Goal: Task Accomplishment & Management: Use online tool/utility

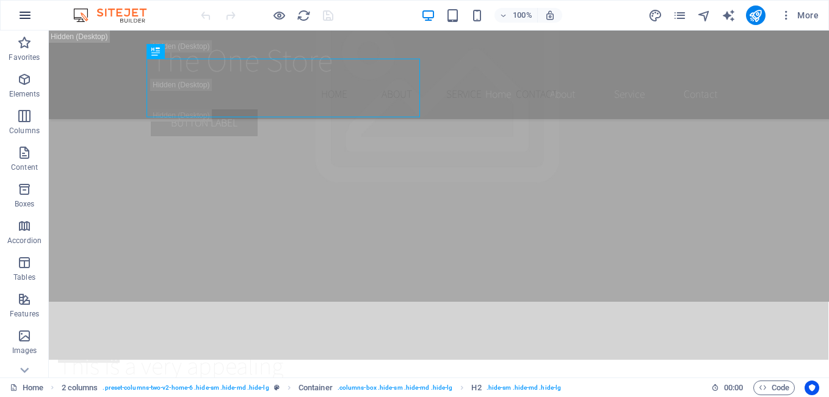
click at [24, 20] on icon "button" at bounding box center [25, 15] width 15 height 15
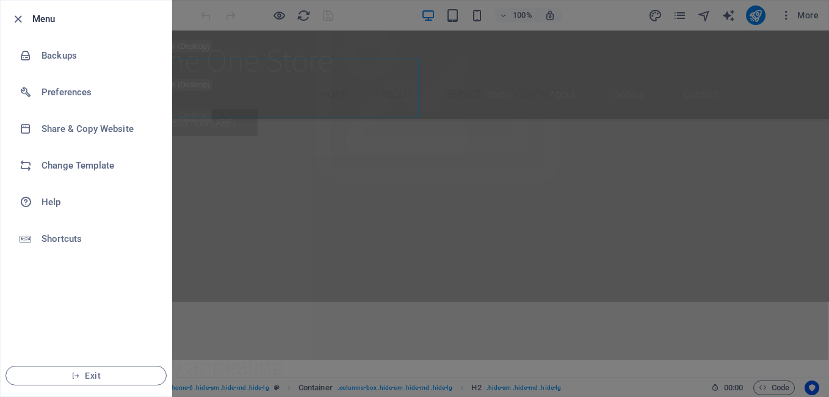
click at [536, 109] on div at bounding box center [414, 198] width 829 height 397
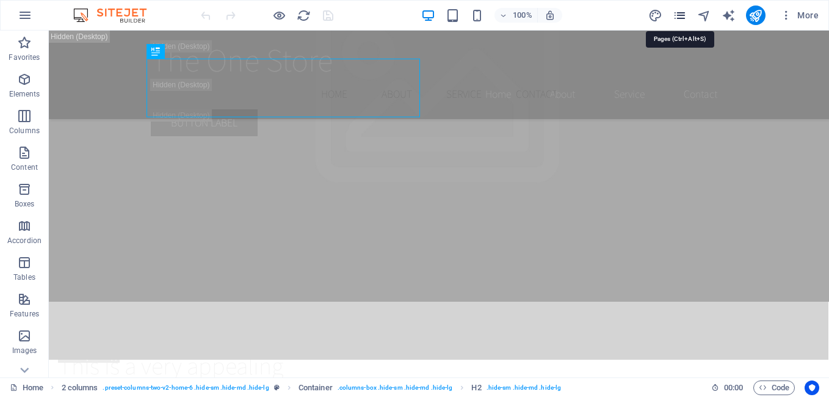
click at [677, 16] on icon "pages" at bounding box center [680, 16] width 14 height 14
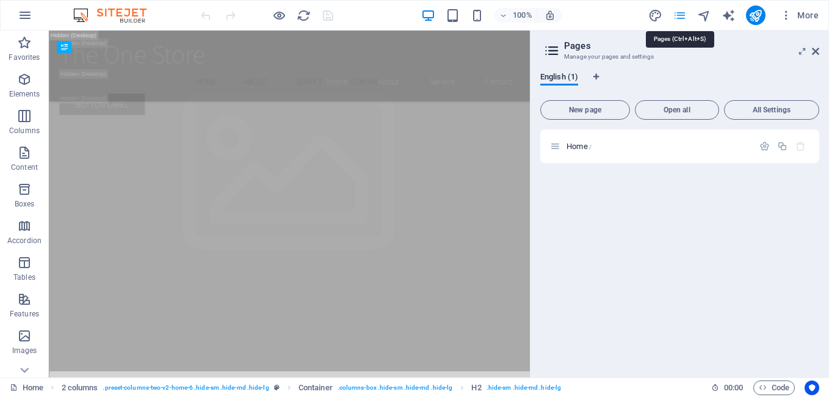
scroll to position [681, 0]
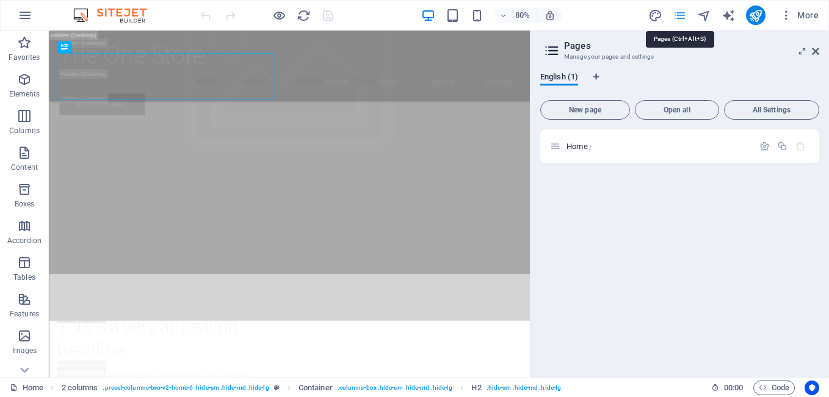
click at [678, 16] on icon "pages" at bounding box center [680, 16] width 14 height 14
click at [711, 15] on icon "navigator" at bounding box center [704, 16] width 14 height 14
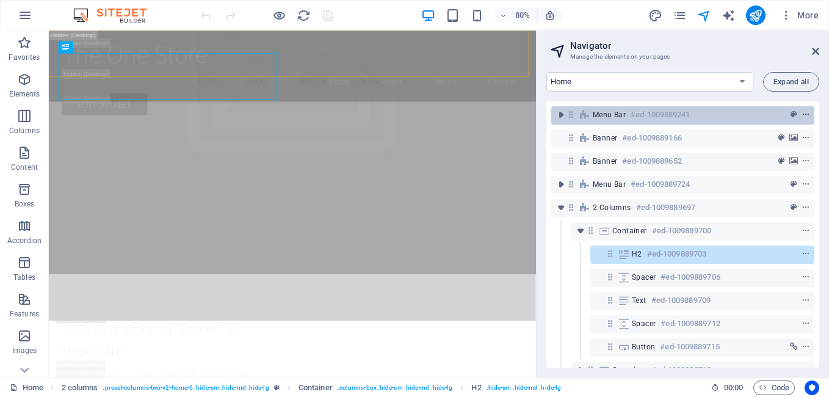
click at [804, 118] on button "context-menu" at bounding box center [806, 114] width 12 height 15
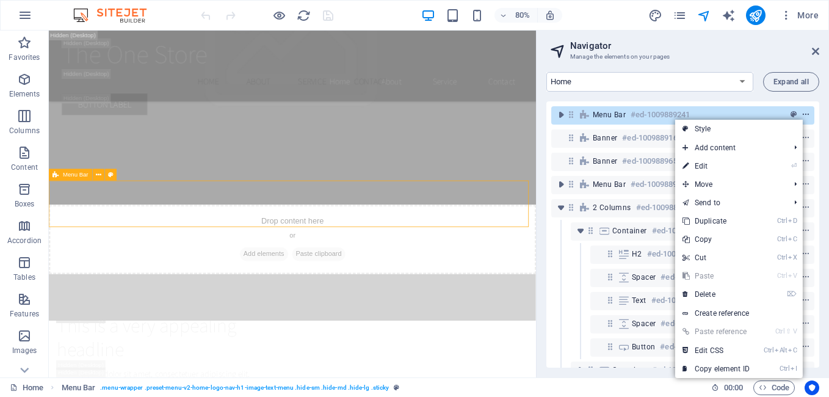
scroll to position [494, 0]
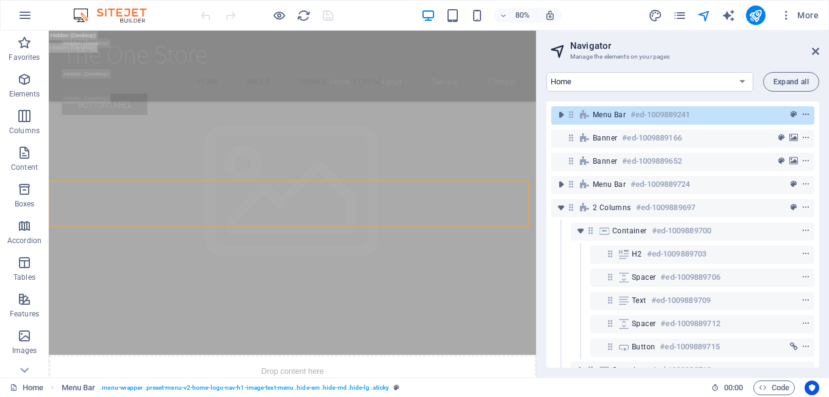
click at [805, 113] on icon "context-menu" at bounding box center [806, 115] width 9 height 9
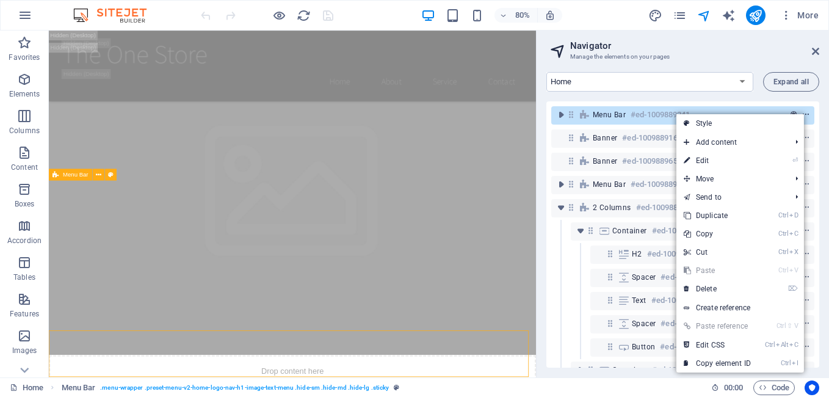
scroll to position [307, 0]
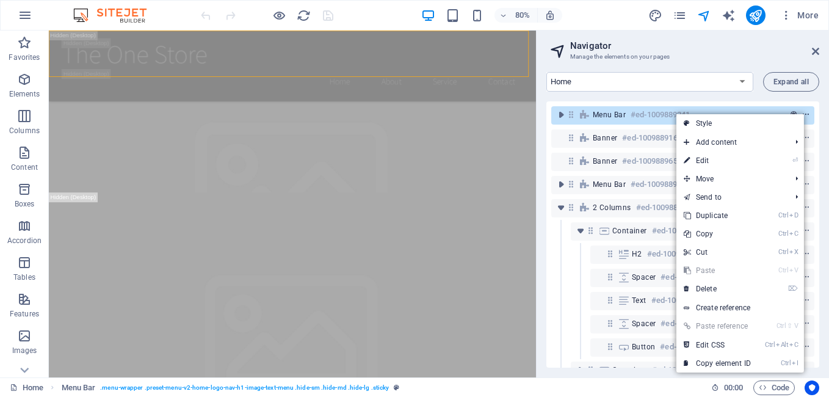
click at [805, 113] on icon "context-menu" at bounding box center [806, 115] width 9 height 9
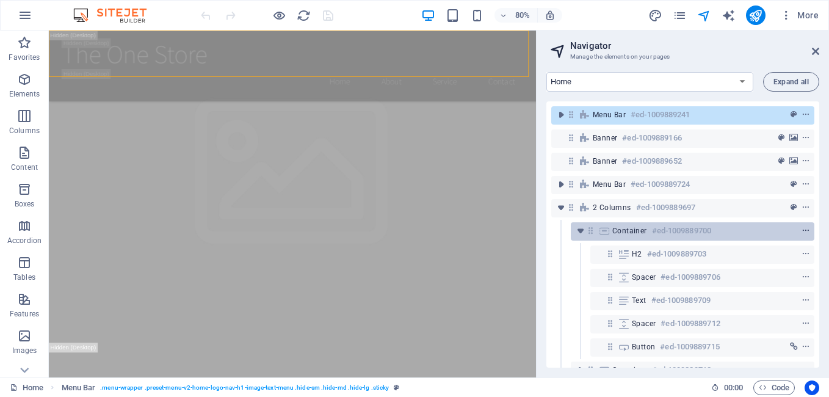
click at [802, 228] on icon "context-menu" at bounding box center [806, 231] width 9 height 9
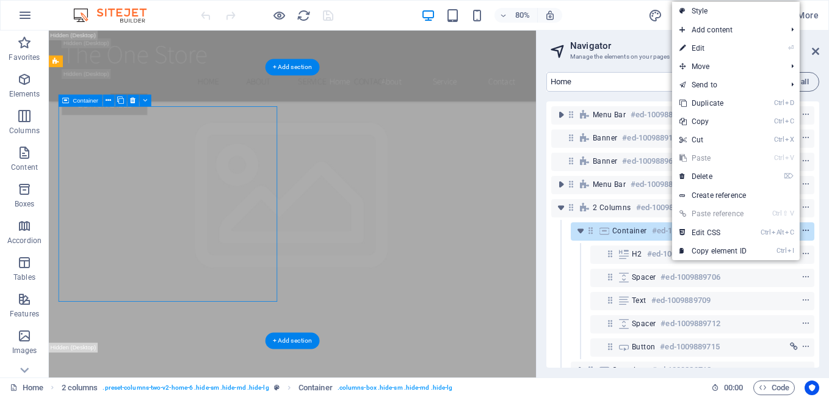
scroll to position [619, 0]
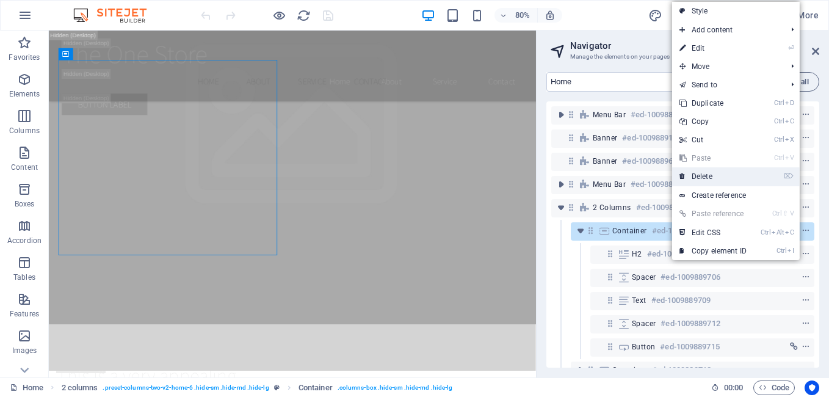
click at [727, 174] on link "⌦ Delete" at bounding box center [713, 176] width 82 height 18
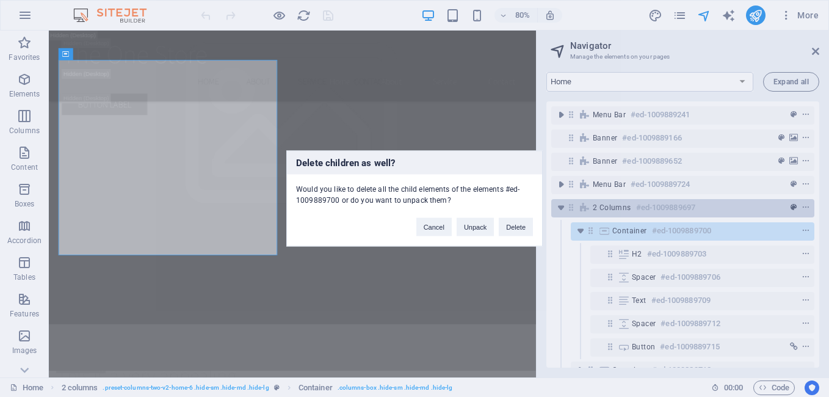
drag, startPoint x: 525, startPoint y: 224, endPoint x: 789, endPoint y: 207, distance: 264.3
click at [524, 224] on button "Delete" at bounding box center [516, 227] width 34 height 18
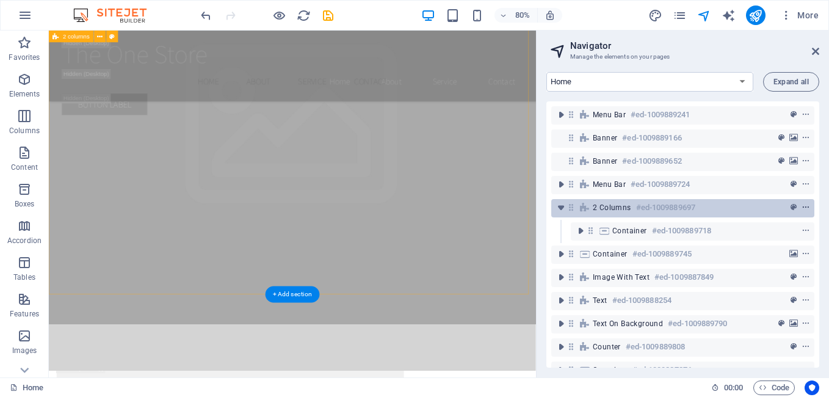
click at [807, 207] on icon "context-menu" at bounding box center [806, 207] width 9 height 9
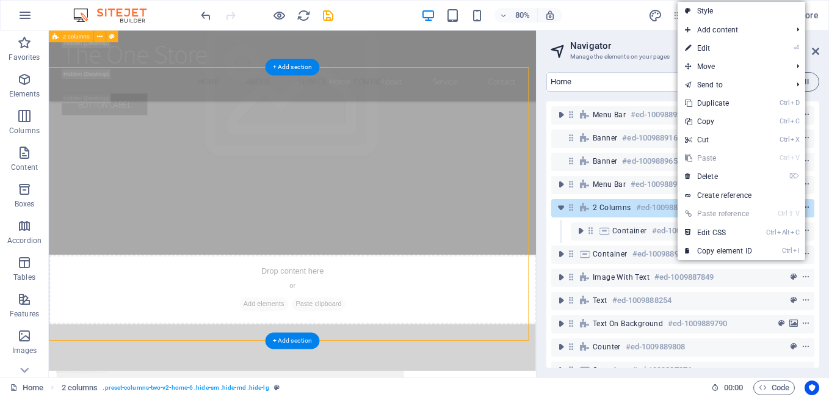
scroll to position [561, 0]
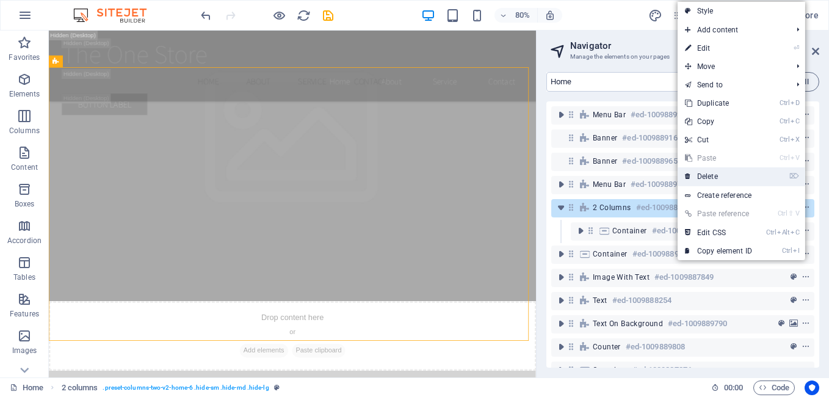
click at [728, 178] on link "⌦ Delete" at bounding box center [719, 176] width 82 height 18
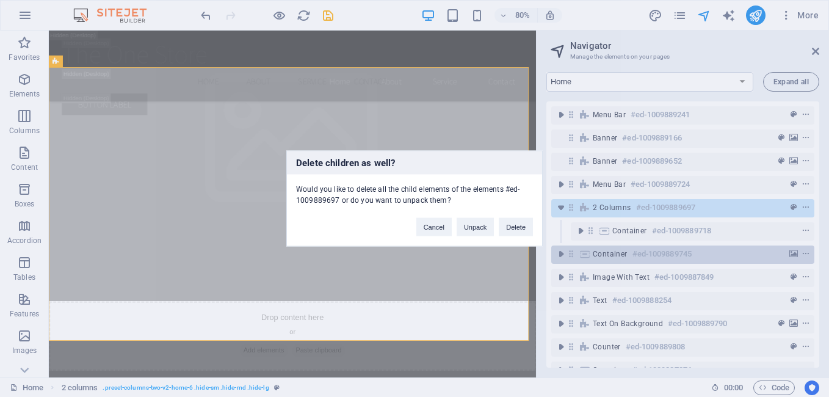
drag, startPoint x: 527, startPoint y: 226, endPoint x: 772, endPoint y: 216, distance: 245.1
click at [526, 226] on button "Delete" at bounding box center [516, 227] width 34 height 18
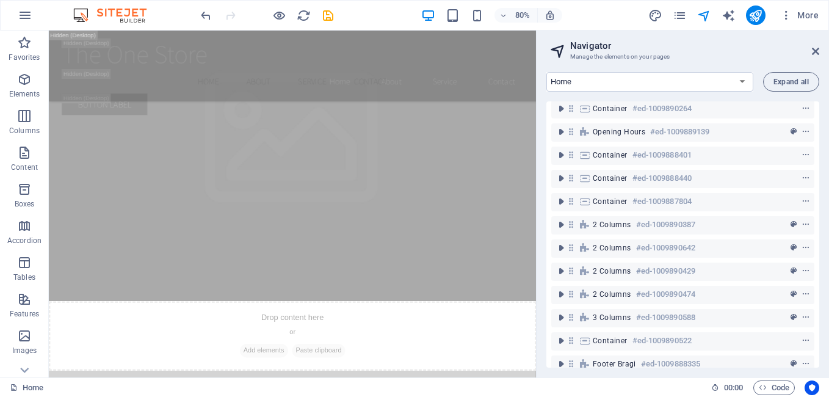
scroll to position [978, 0]
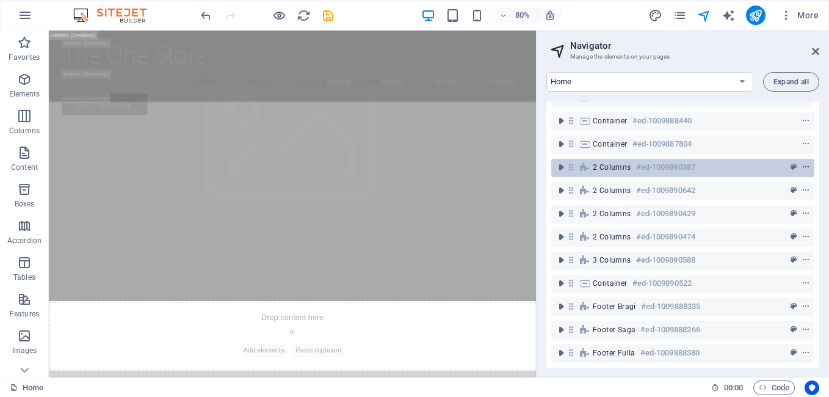
click at [804, 163] on icon "context-menu" at bounding box center [806, 167] width 9 height 9
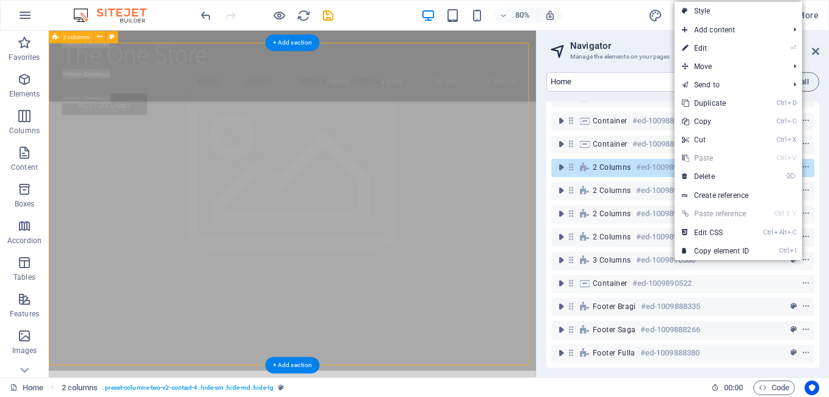
scroll to position [21156, 0]
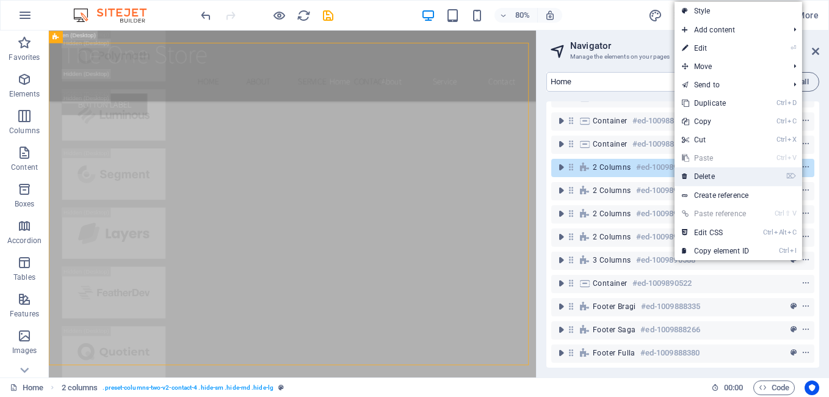
click at [731, 180] on link "⌦ Delete" at bounding box center [716, 176] width 82 height 18
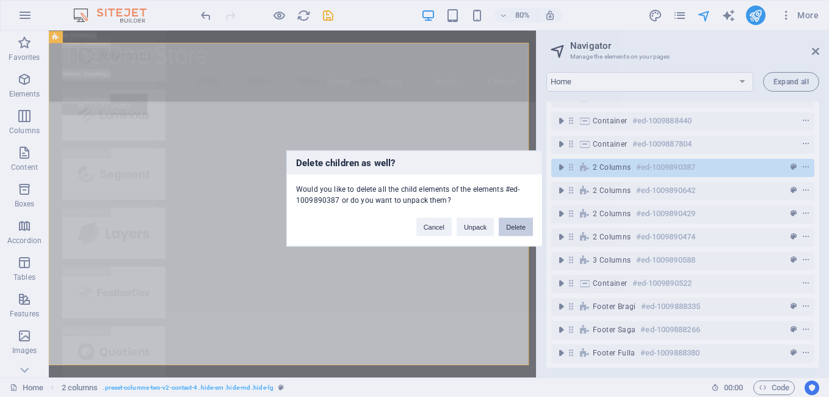
click at [521, 220] on button "Delete" at bounding box center [516, 227] width 34 height 18
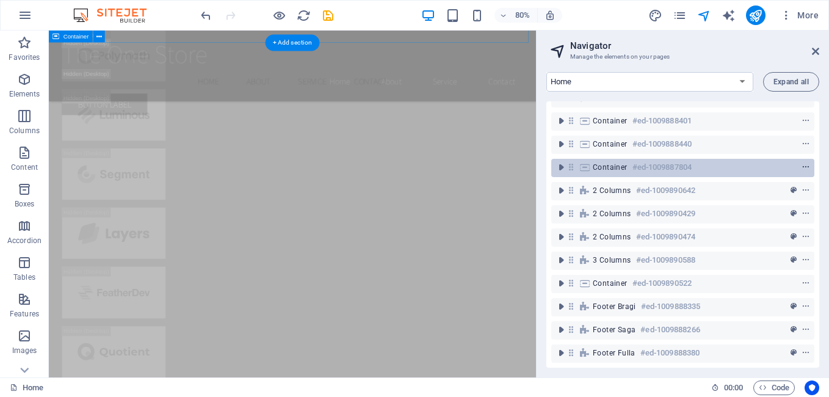
scroll to position [954, 0]
click at [804, 163] on icon "context-menu" at bounding box center [806, 167] width 9 height 9
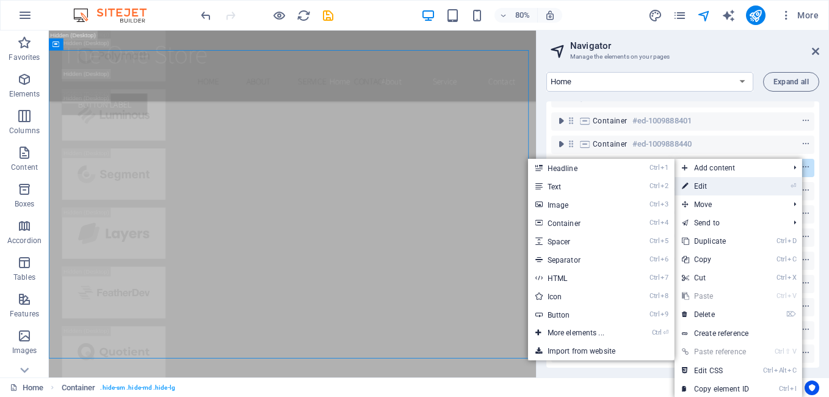
scroll to position [20762, 0]
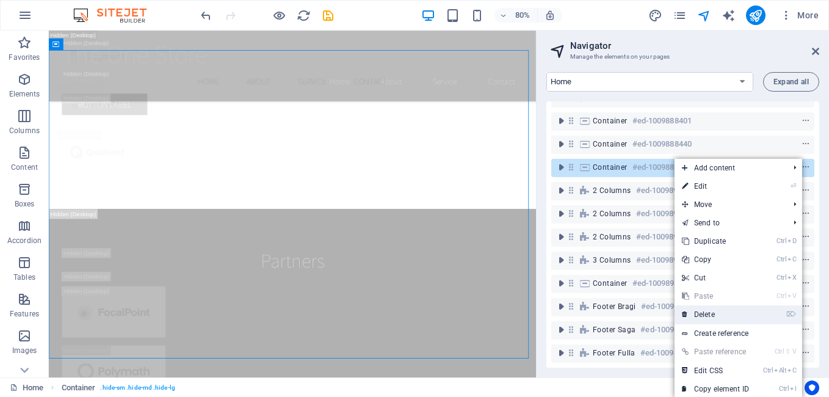
click at [704, 311] on link "⌦ Delete" at bounding box center [716, 314] width 82 height 18
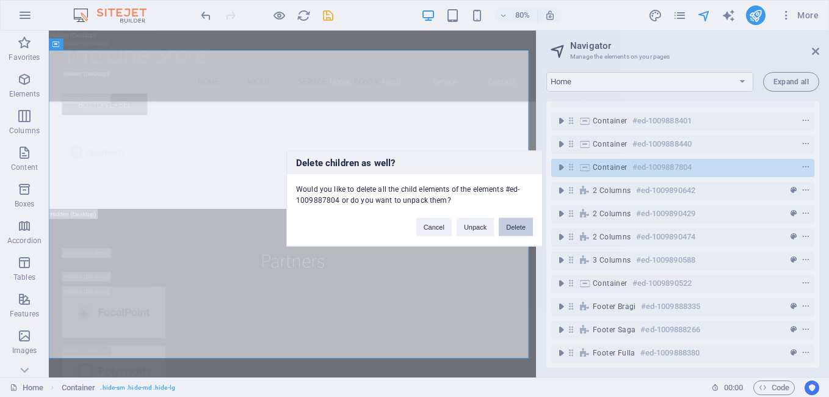
drag, startPoint x: 521, startPoint y: 224, endPoint x: 601, endPoint y: 238, distance: 81.8
click at [521, 224] on button "Delete" at bounding box center [516, 227] width 34 height 18
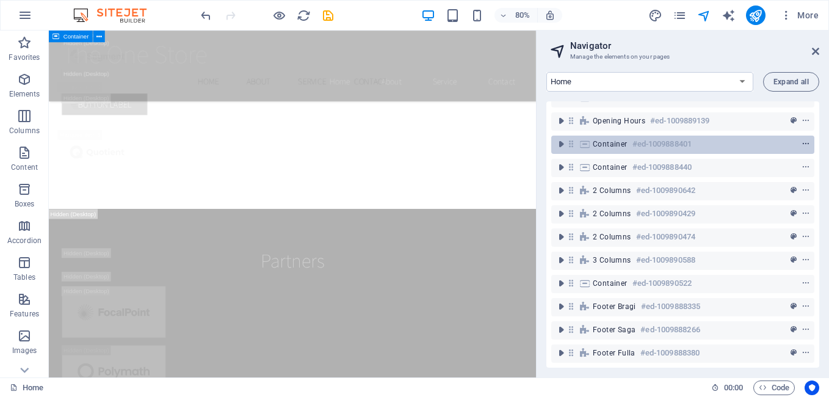
scroll to position [931, 0]
click at [804, 140] on button "context-menu" at bounding box center [806, 144] width 12 height 15
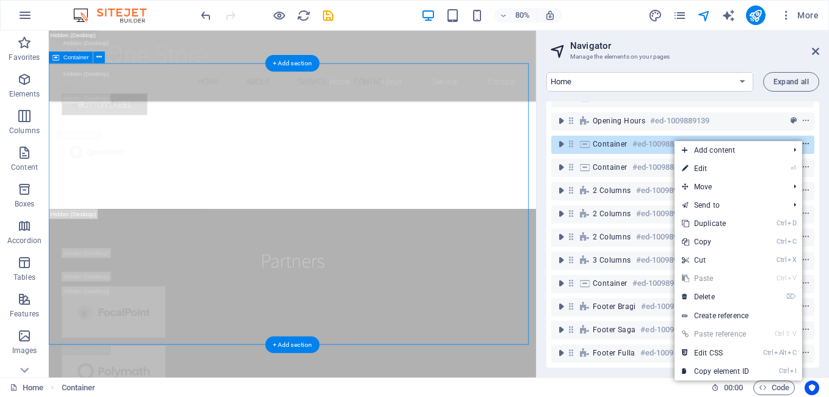
scroll to position [19939, 0]
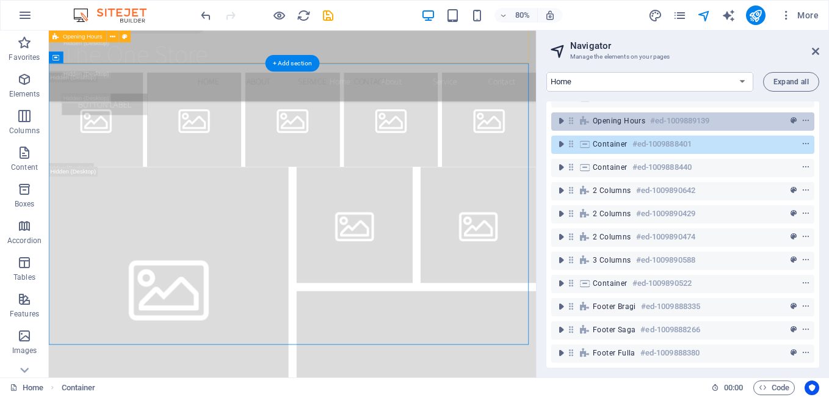
click at [637, 117] on div "Opening Hours #ed-1009889139" at bounding box center [673, 121] width 161 height 15
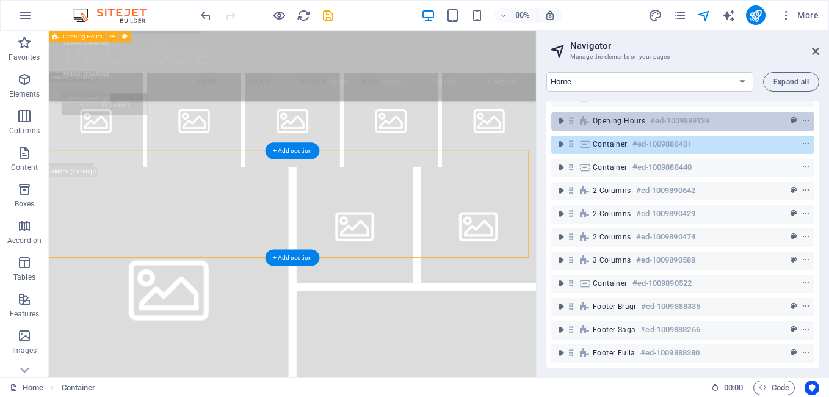
scroll to position [19696, 0]
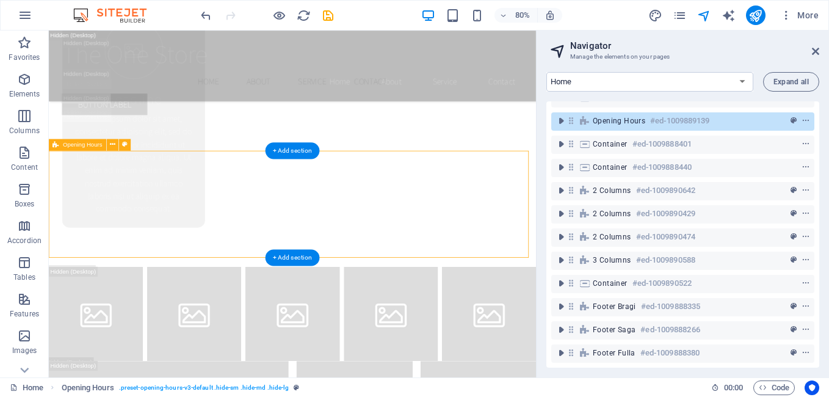
click at [589, 116] on icon at bounding box center [584, 121] width 13 height 10
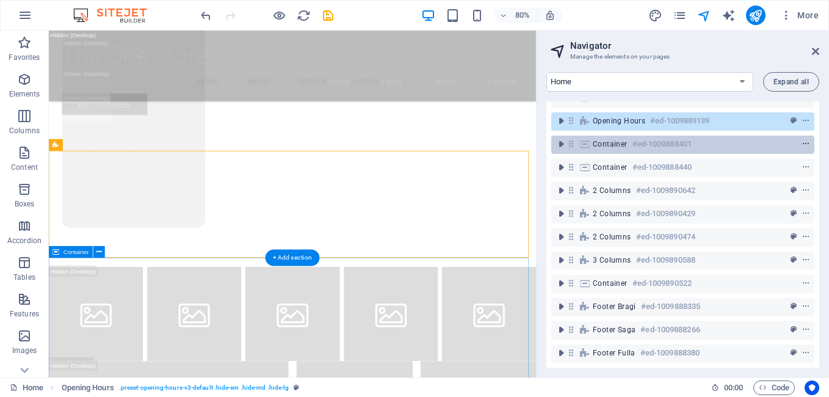
click at [804, 140] on icon "context-menu" at bounding box center [806, 144] width 9 height 9
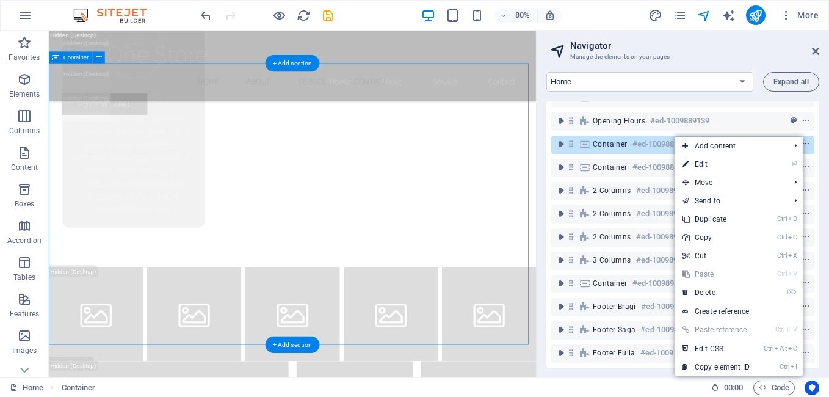
scroll to position [19939, 0]
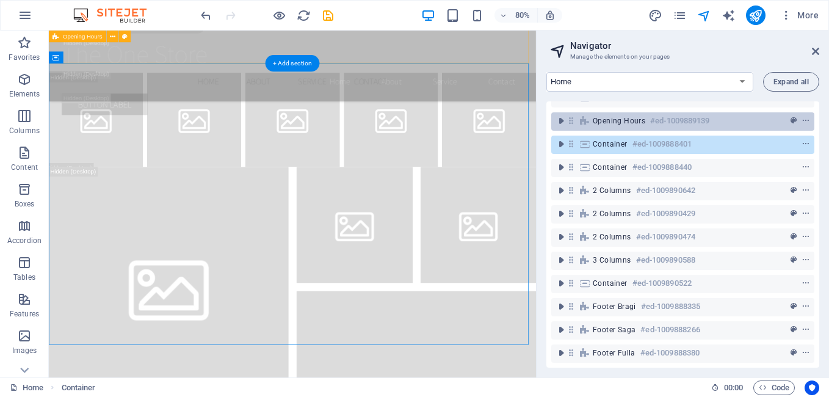
click at [642, 118] on div "Opening Hours #ed-1009889139" at bounding box center [673, 121] width 161 height 15
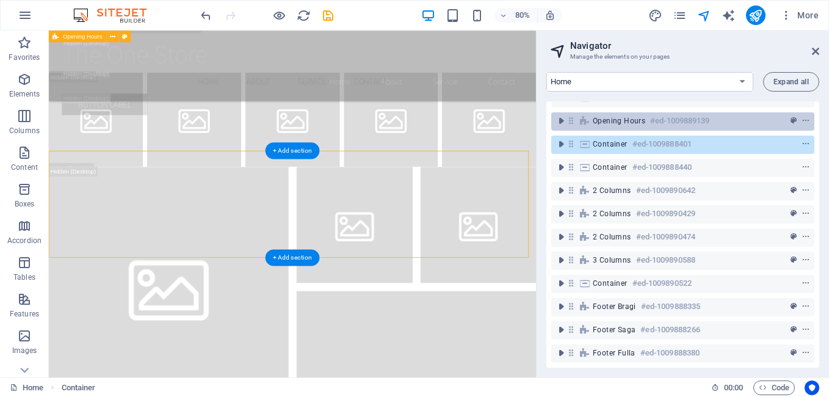
scroll to position [19696, 0]
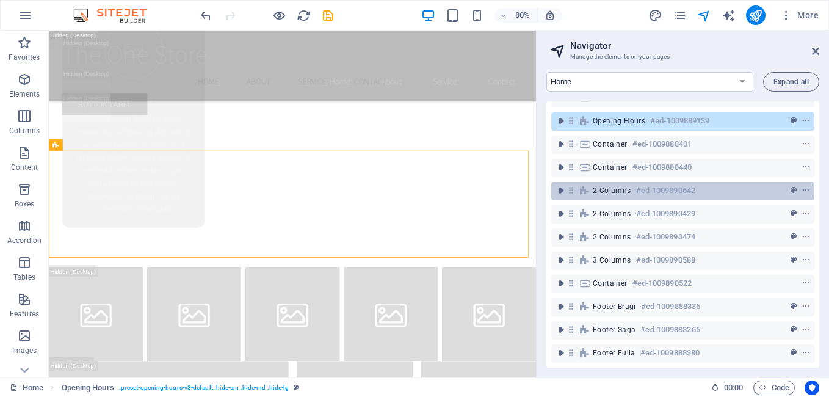
click at [627, 186] on span "2 columns" at bounding box center [612, 191] width 38 height 10
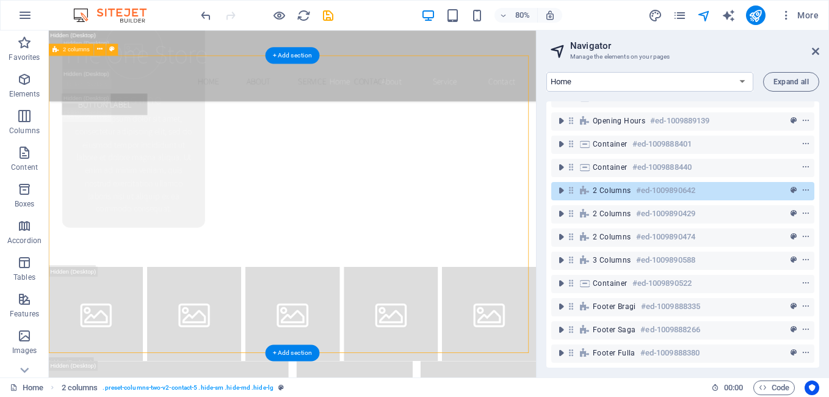
scroll to position [20755, 0]
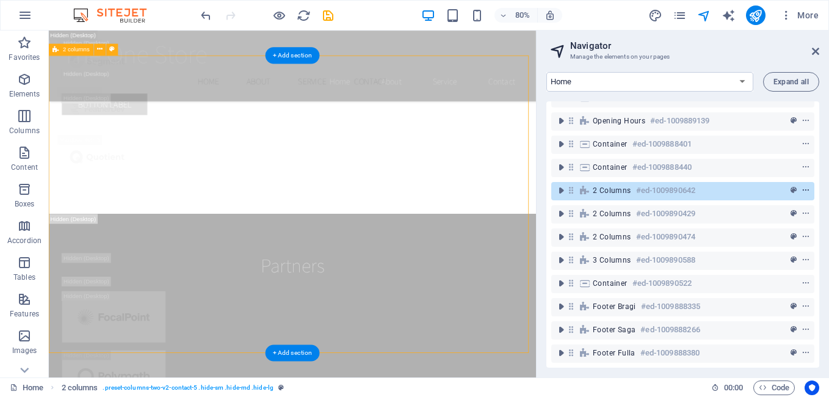
click at [805, 186] on icon "context-menu" at bounding box center [806, 190] width 9 height 9
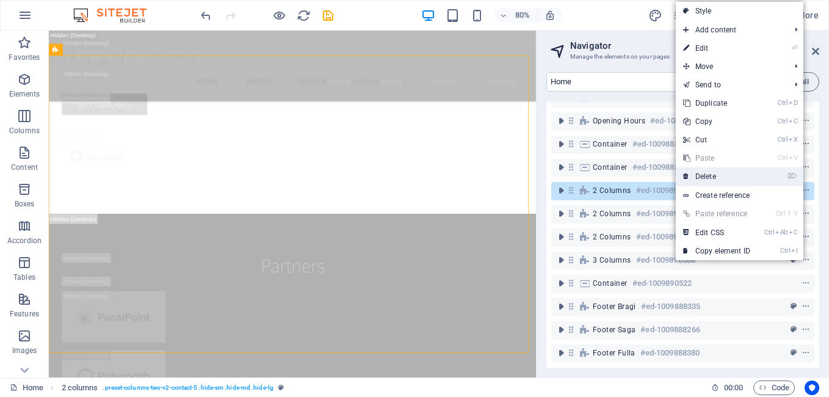
click at [739, 175] on link "⌦ Delete" at bounding box center [717, 176] width 82 height 18
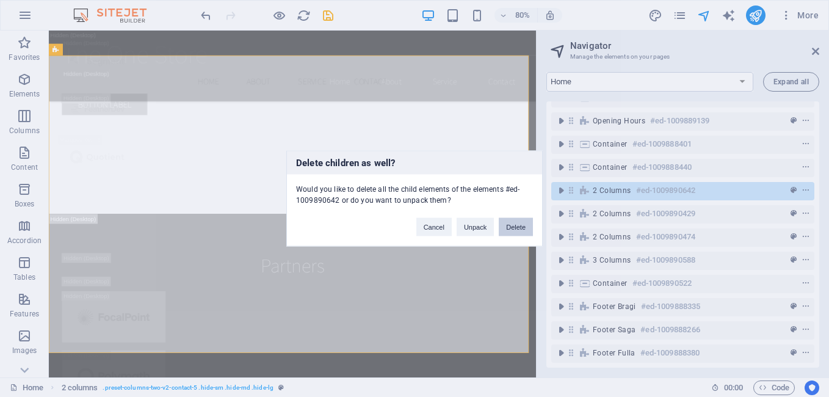
click at [520, 225] on button "Delete" at bounding box center [516, 227] width 34 height 18
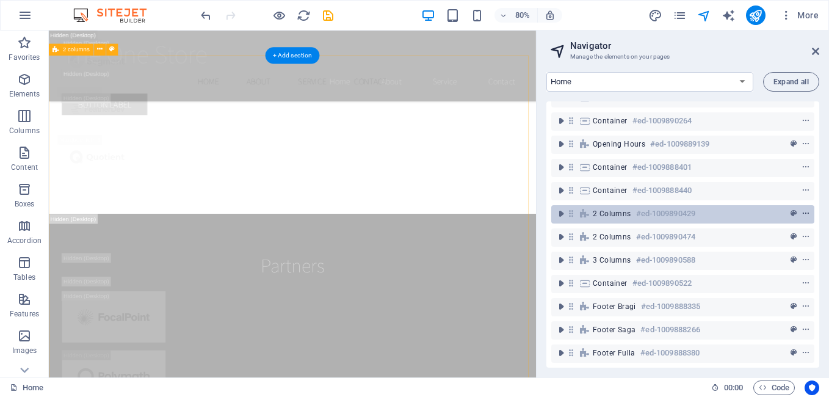
scroll to position [908, 0]
click at [804, 209] on icon "context-menu" at bounding box center [806, 213] width 9 height 9
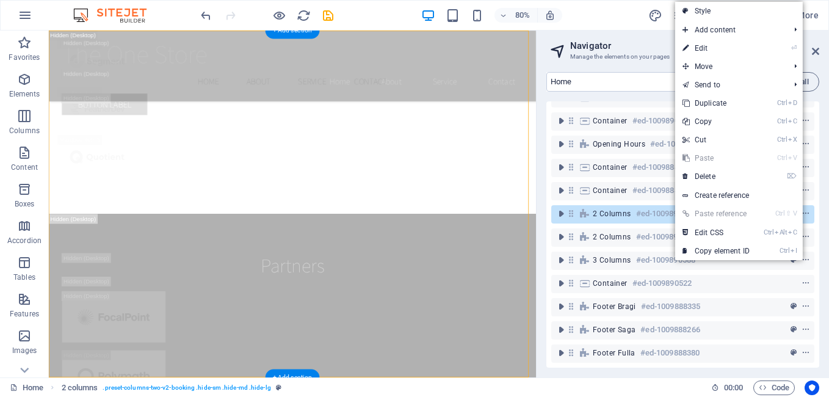
scroll to position [20786, 0]
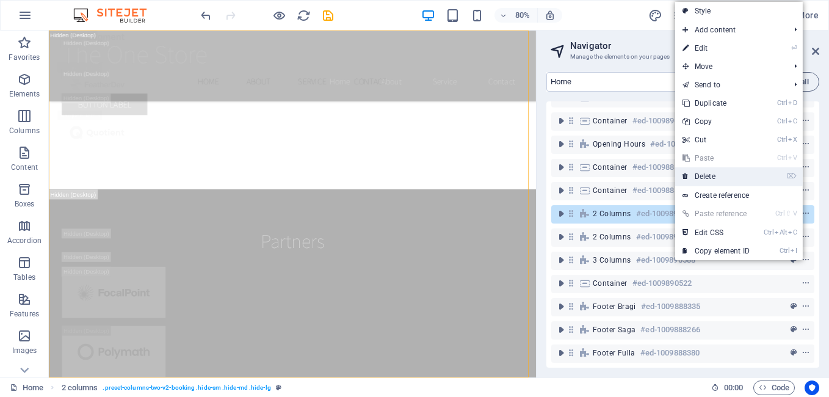
click at [708, 182] on link "⌦ Delete" at bounding box center [716, 176] width 82 height 18
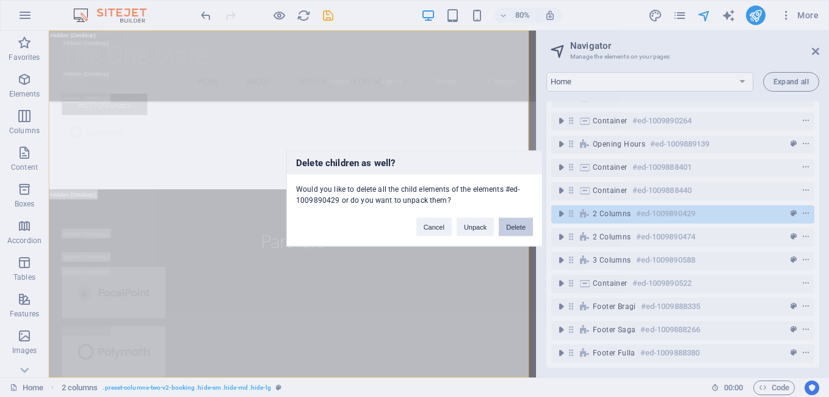
click at [524, 225] on button "Delete" at bounding box center [516, 227] width 34 height 18
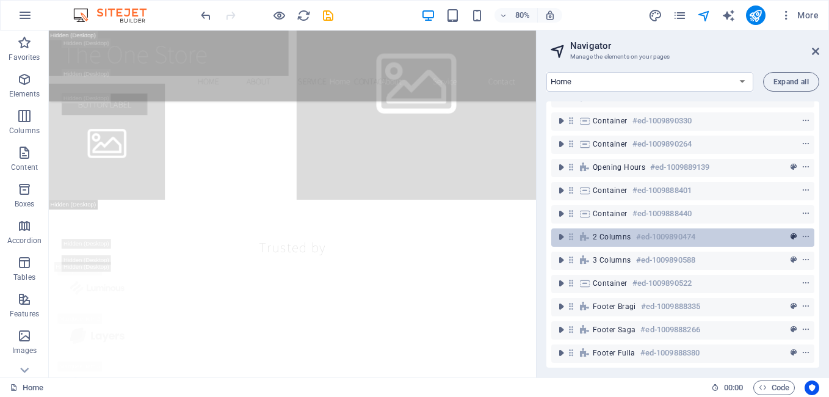
scroll to position [885, 0]
click at [802, 233] on icon "context-menu" at bounding box center [806, 237] width 9 height 9
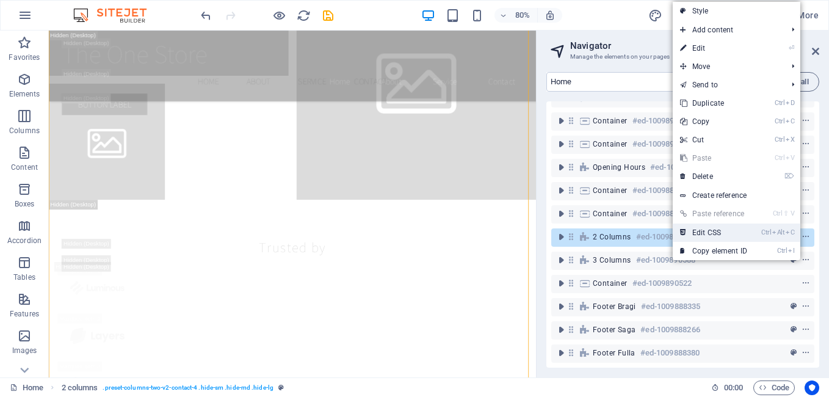
scroll to position [20818, 0]
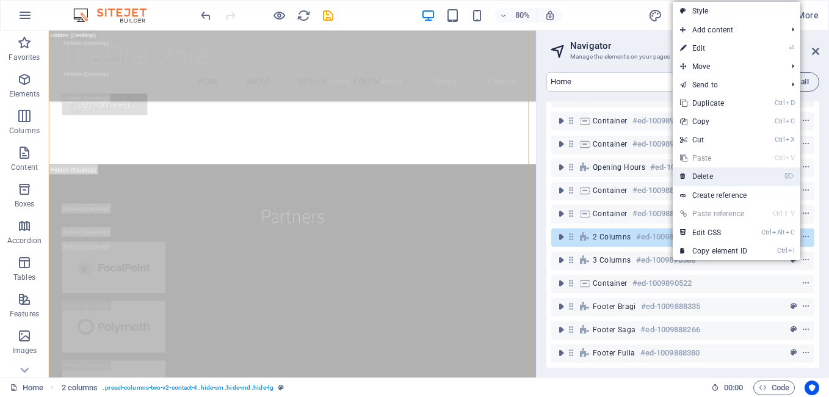
click at [722, 180] on link "⌦ Delete" at bounding box center [714, 176] width 82 height 18
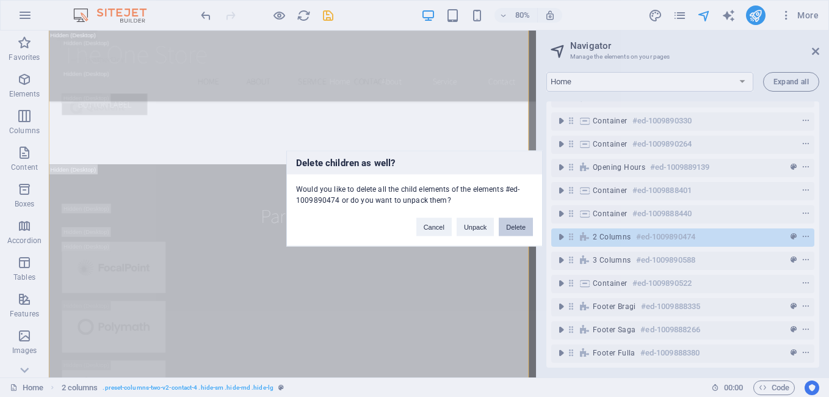
click at [514, 223] on button "Delete" at bounding box center [516, 227] width 34 height 18
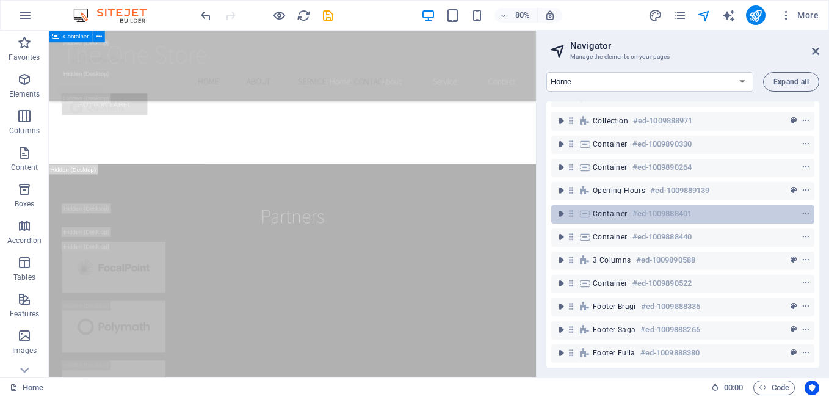
scroll to position [862, 0]
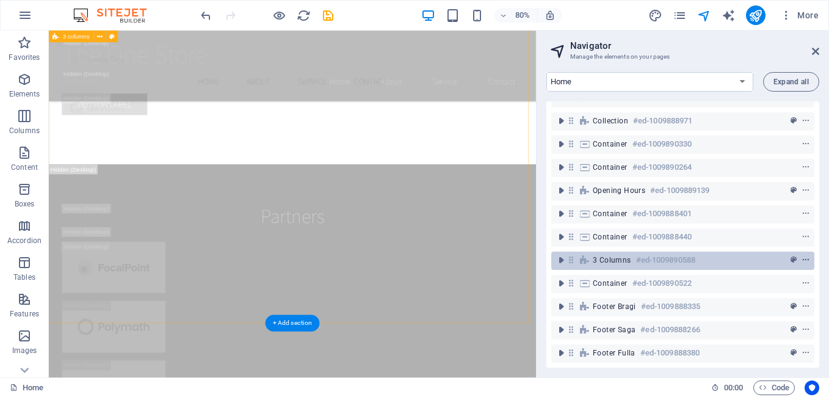
click at [802, 256] on icon "context-menu" at bounding box center [806, 260] width 9 height 9
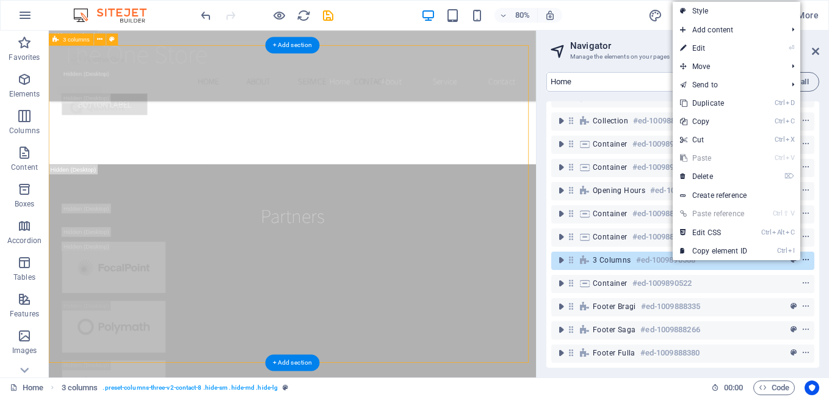
scroll to position [20768, 0]
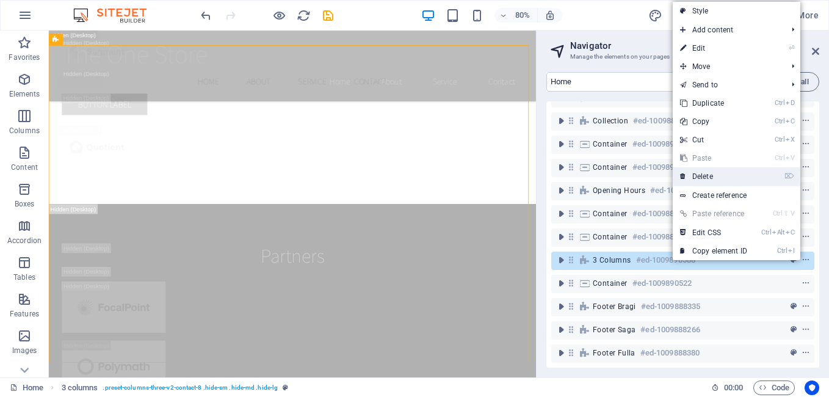
click at [694, 176] on link "⌦ Delete" at bounding box center [714, 176] width 82 height 18
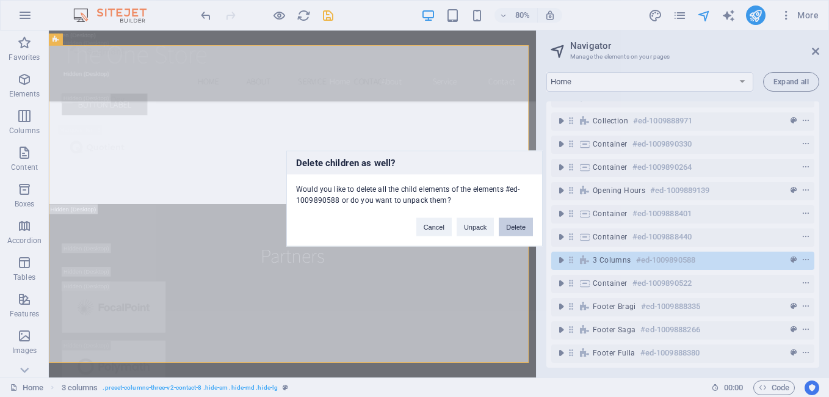
click at [523, 225] on button "Delete" at bounding box center [516, 227] width 34 height 18
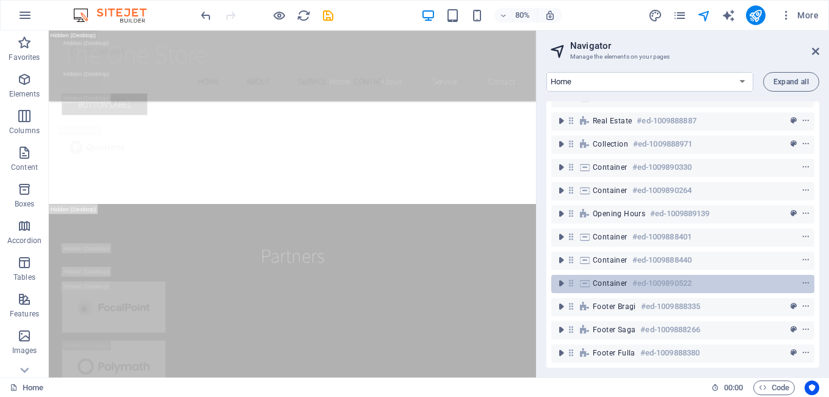
scroll to position [838, 0]
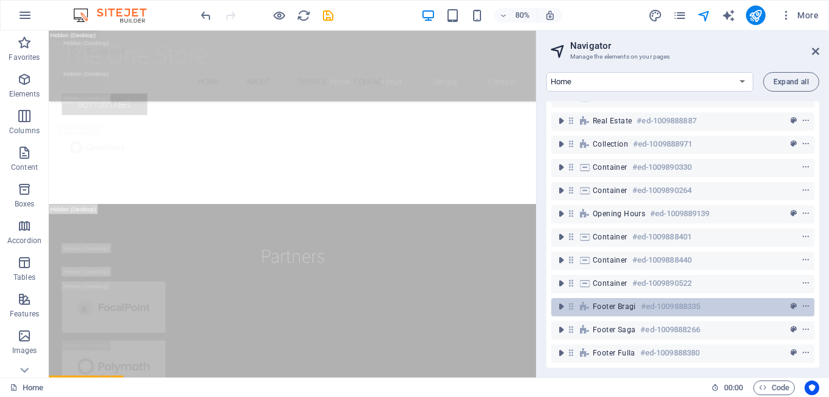
click at [623, 302] on span "Footer Bragi" at bounding box center [614, 307] width 43 height 10
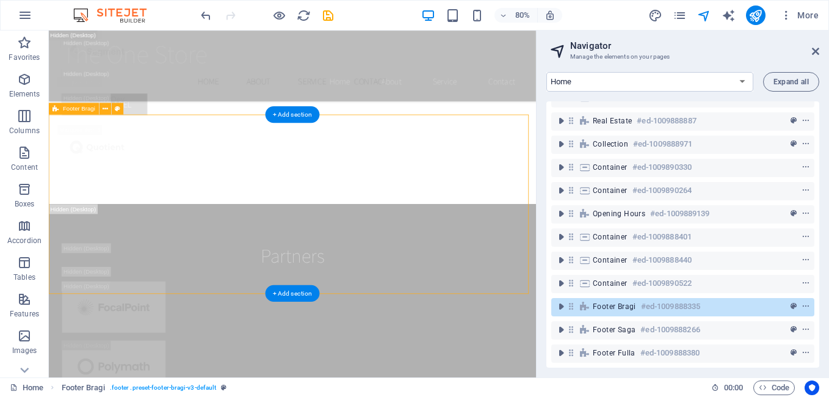
scroll to position [21109, 0]
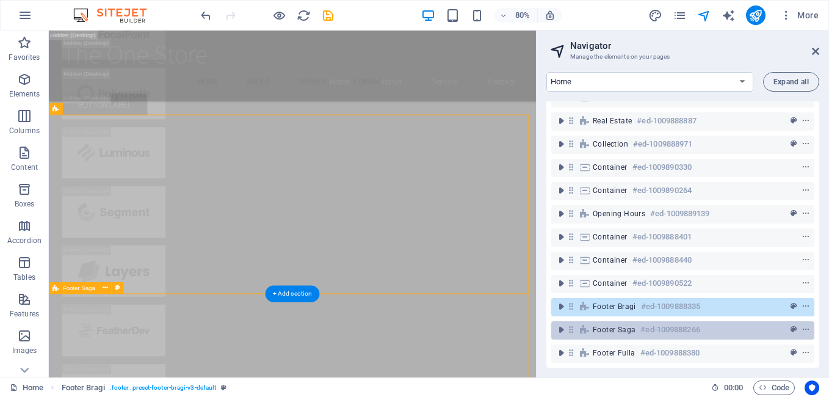
click at [611, 325] on span "Footer Saga" at bounding box center [614, 330] width 43 height 10
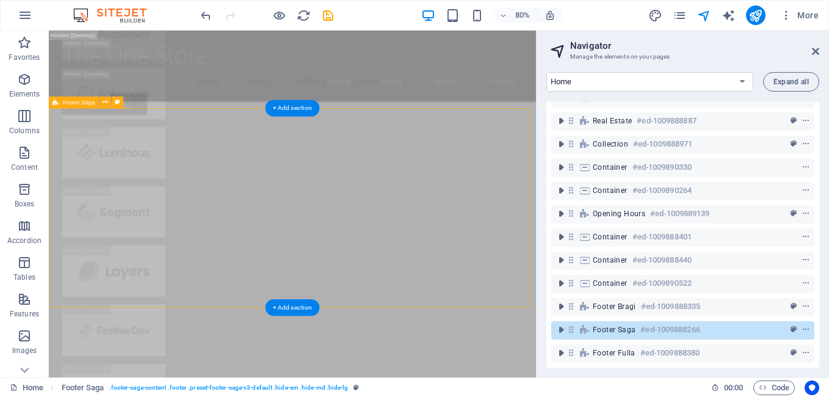
scroll to position [21341, 0]
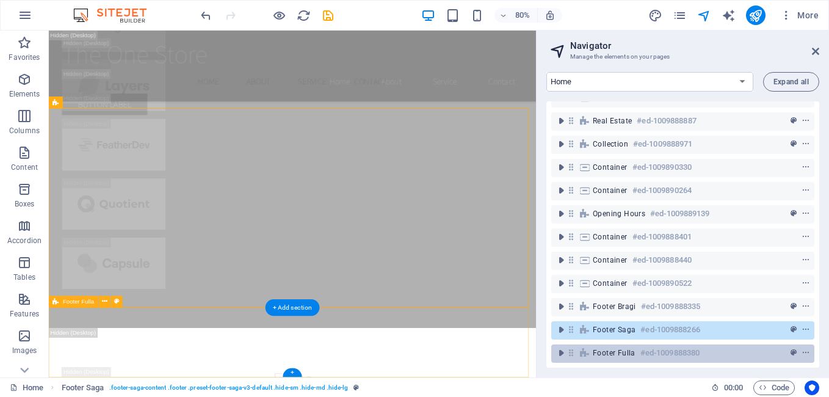
click at [605, 348] on span "Footer Fulla" at bounding box center [614, 353] width 43 height 10
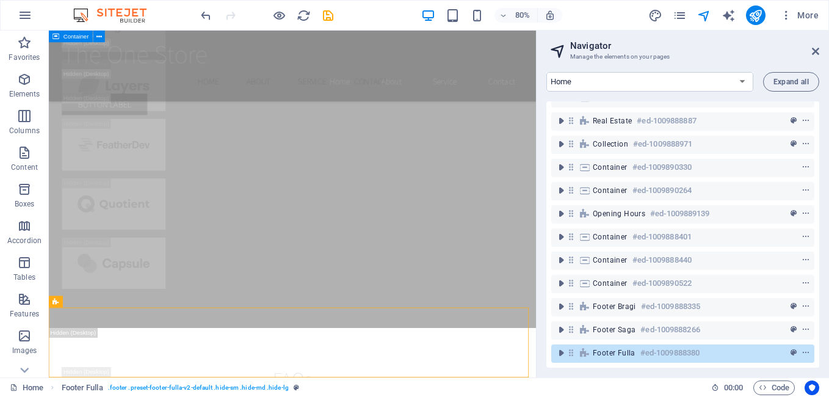
scroll to position [716, 0]
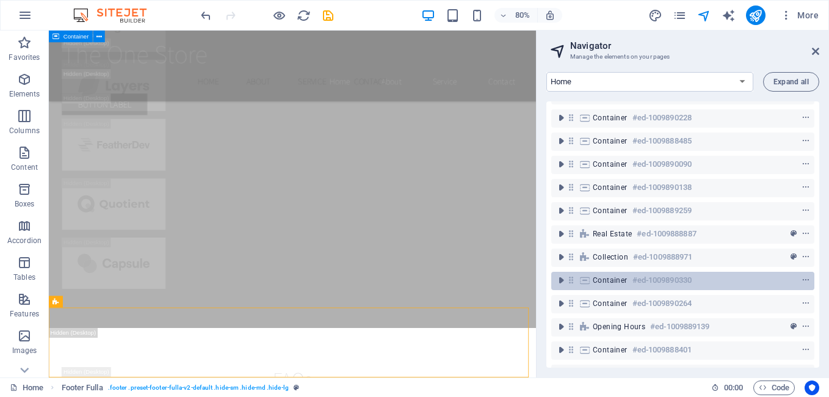
click at [622, 282] on span "Container" at bounding box center [610, 280] width 35 height 10
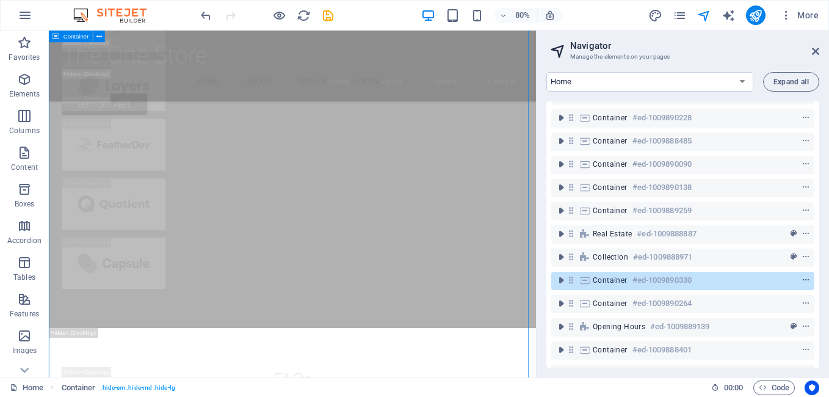
click at [802, 281] on icon "context-menu" at bounding box center [806, 280] width 9 height 9
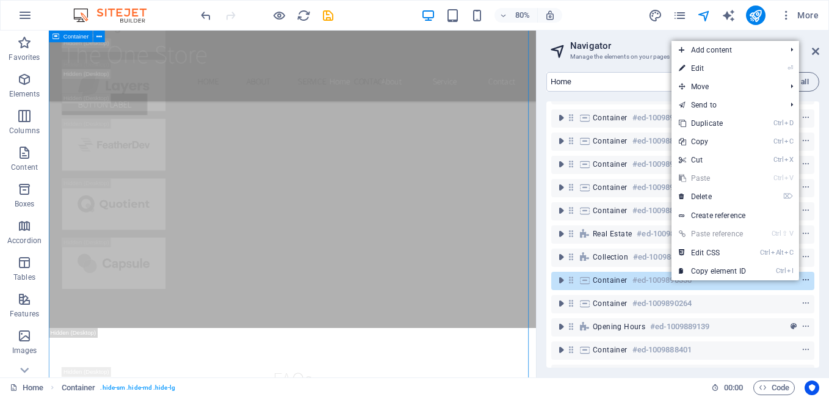
click at [802, 280] on icon "context-menu" at bounding box center [806, 280] width 9 height 9
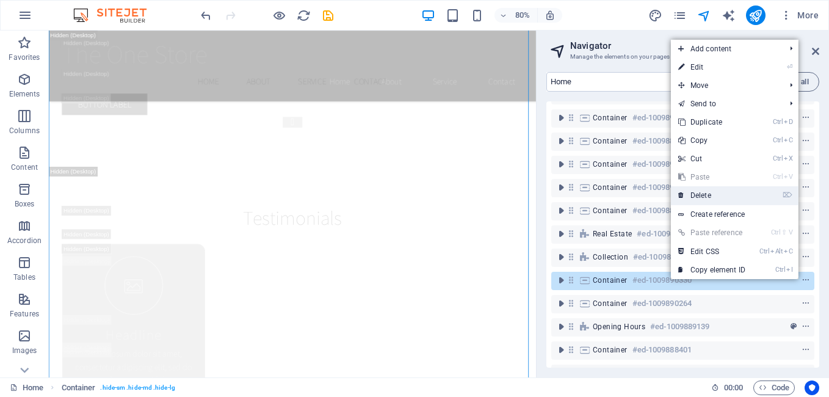
click at [761, 201] on li "⌦ Delete" at bounding box center [735, 195] width 128 height 19
click at [711, 198] on link "⌦ Delete" at bounding box center [712, 195] width 82 height 18
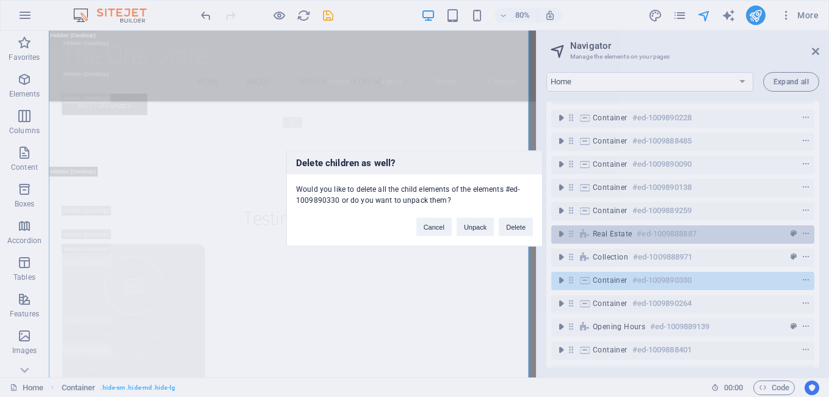
drag, startPoint x: 521, startPoint y: 225, endPoint x: 648, endPoint y: 227, distance: 127.0
click at [521, 225] on button "Delete" at bounding box center [516, 227] width 34 height 18
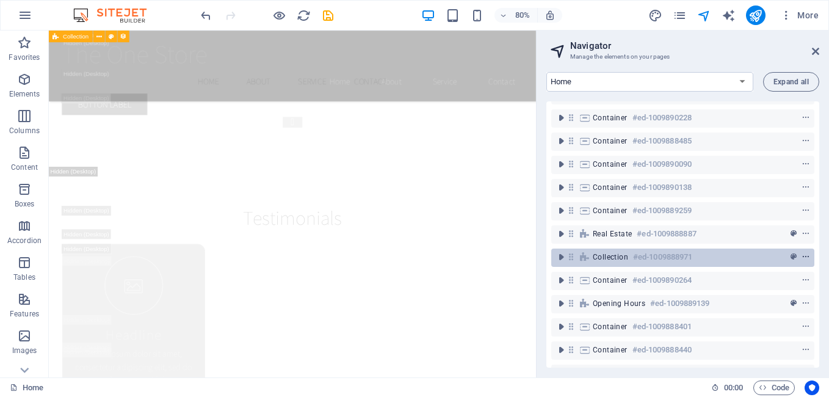
click at [808, 253] on span "context-menu" at bounding box center [806, 257] width 12 height 9
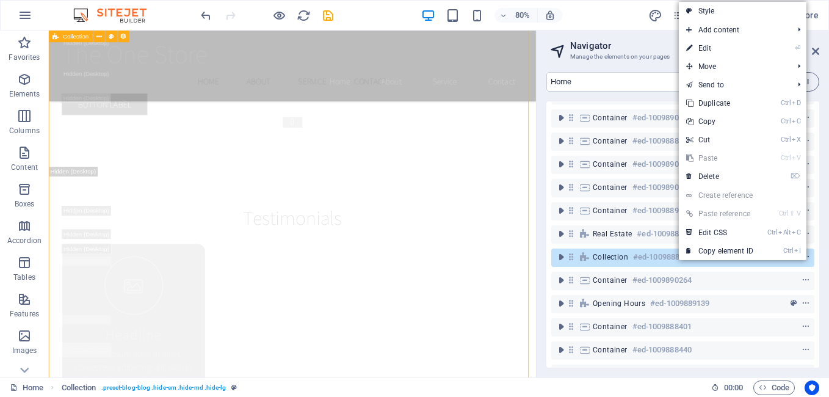
scroll to position [18069, 0]
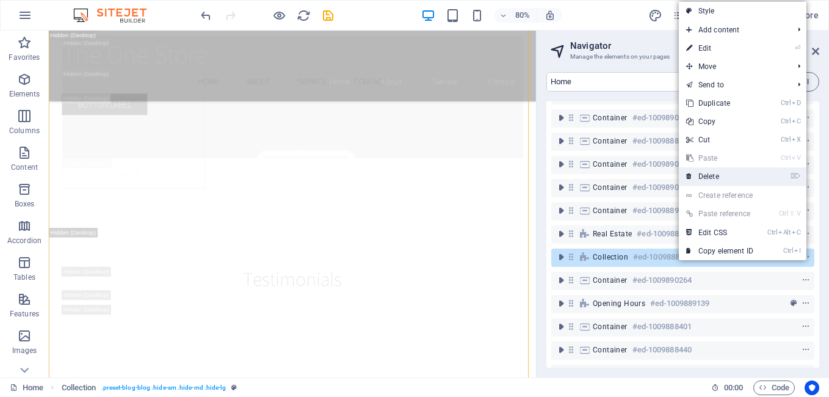
click at [712, 175] on link "⌦ Delete" at bounding box center [720, 176] width 82 height 18
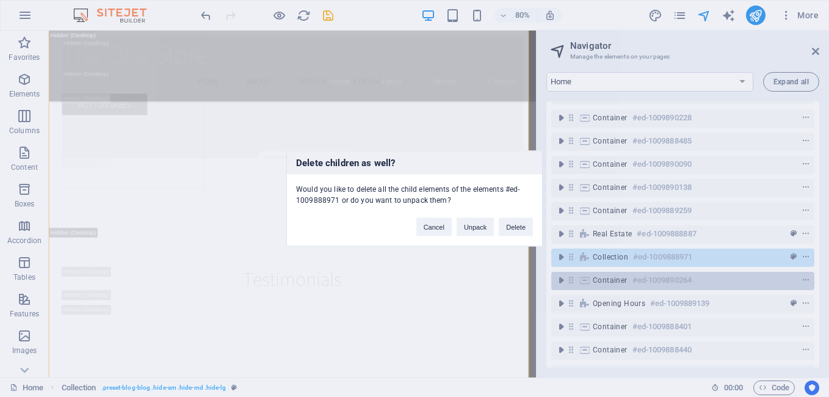
drag, startPoint x: 515, startPoint y: 230, endPoint x: 797, endPoint y: 250, distance: 282.8
click at [515, 230] on button "Delete" at bounding box center [516, 227] width 34 height 18
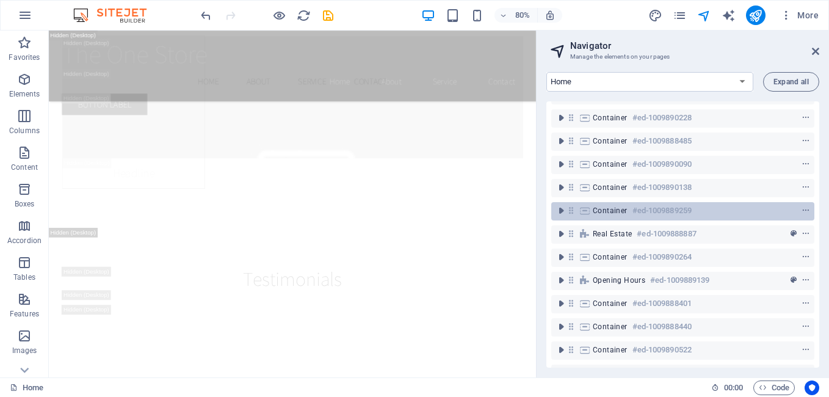
click at [693, 219] on div "Container #ed-1009889259" at bounding box center [682, 211] width 263 height 23
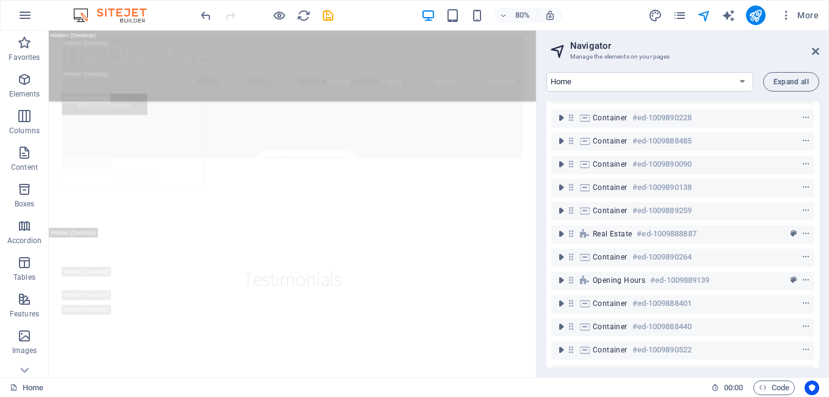
scroll to position [533, 0]
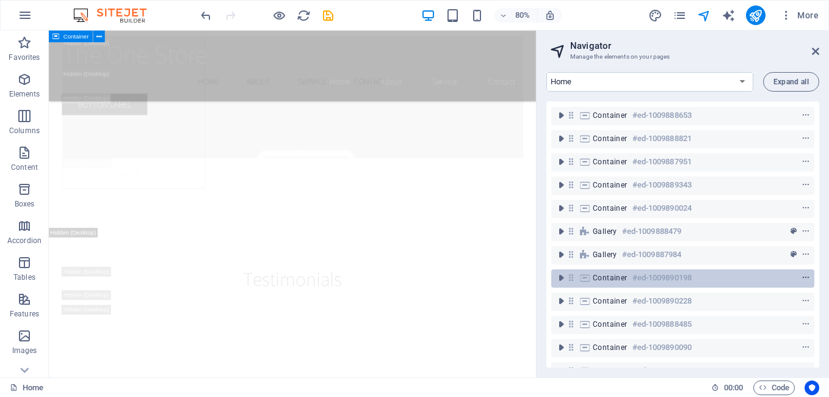
click at [806, 280] on icon "context-menu" at bounding box center [806, 278] width 9 height 9
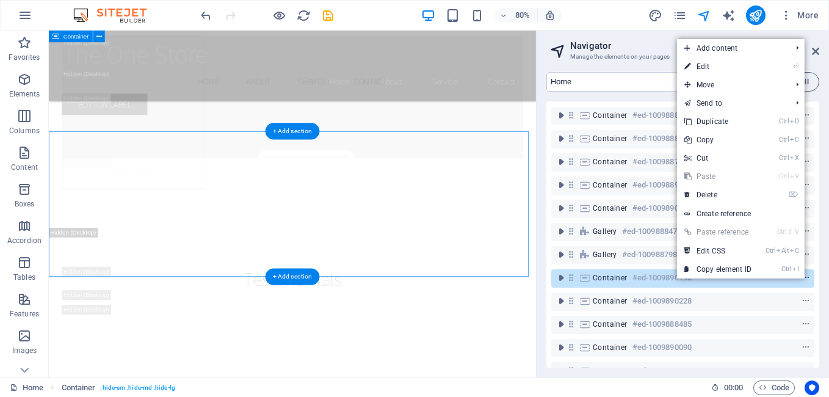
scroll to position [12498, 0]
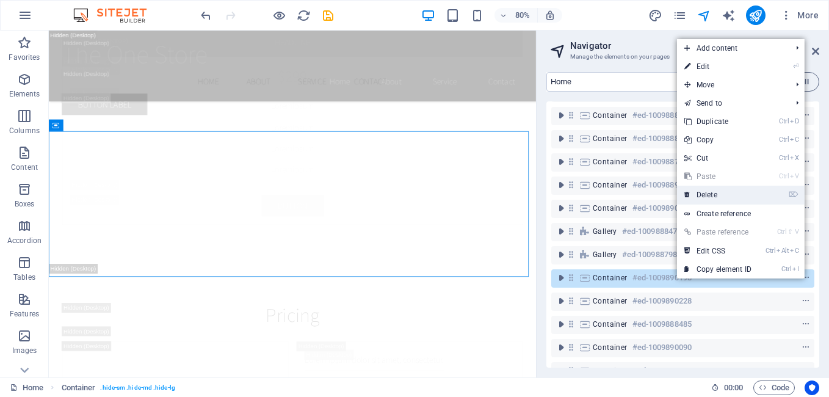
click at [727, 201] on link "⌦ Delete" at bounding box center [718, 195] width 82 height 18
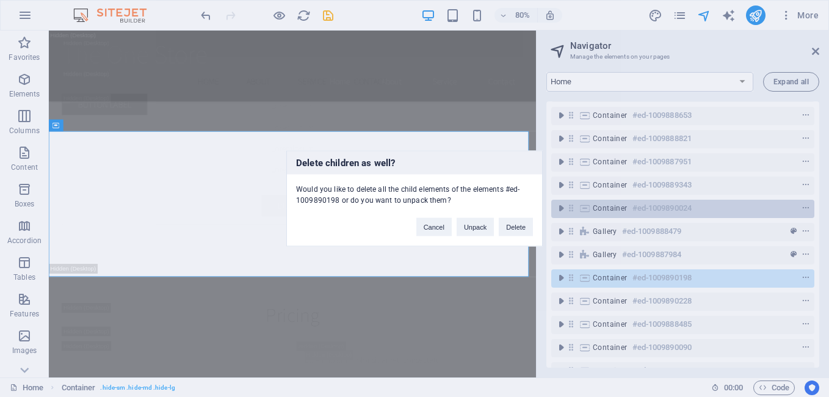
drag, startPoint x: 519, startPoint y: 228, endPoint x: 688, endPoint y: 211, distance: 169.3
click at [518, 228] on button "Delete" at bounding box center [516, 227] width 34 height 18
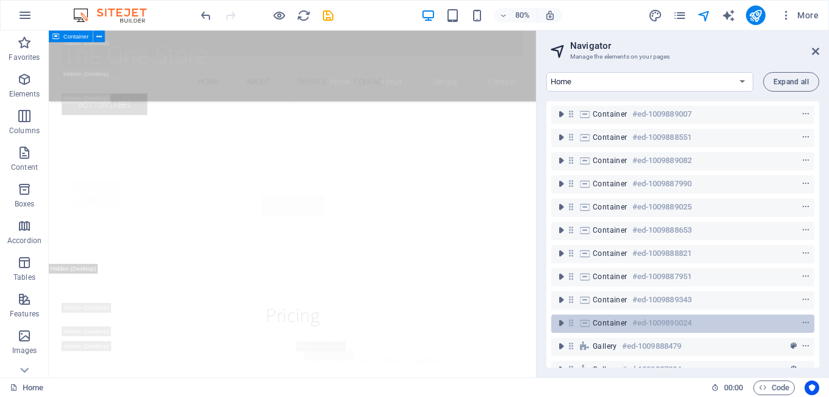
scroll to position [350, 0]
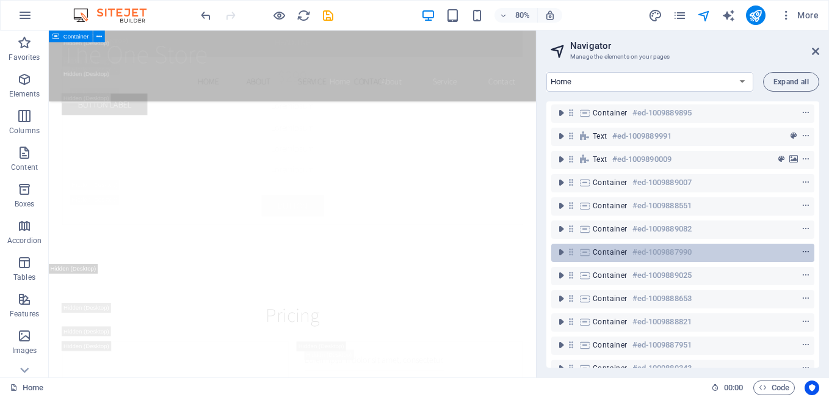
click at [804, 252] on icon "context-menu" at bounding box center [806, 252] width 9 height 9
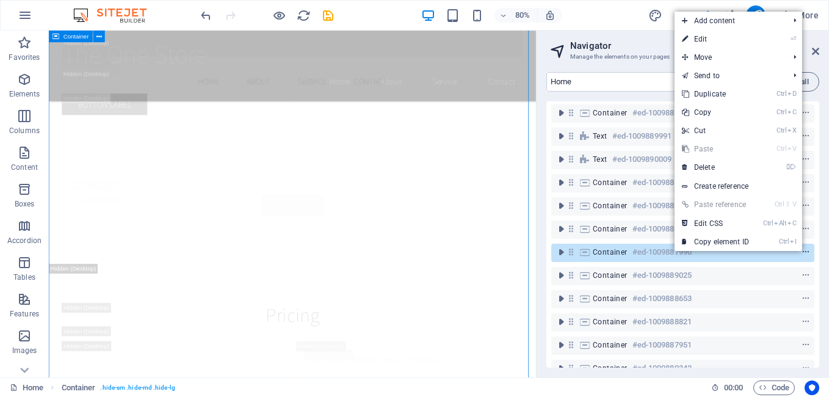
scroll to position [8363, 0]
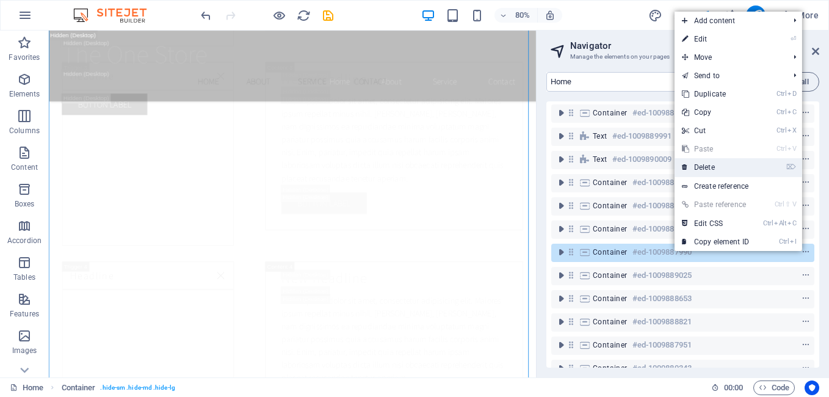
click at [719, 162] on link "⌦ Delete" at bounding box center [716, 167] width 82 height 18
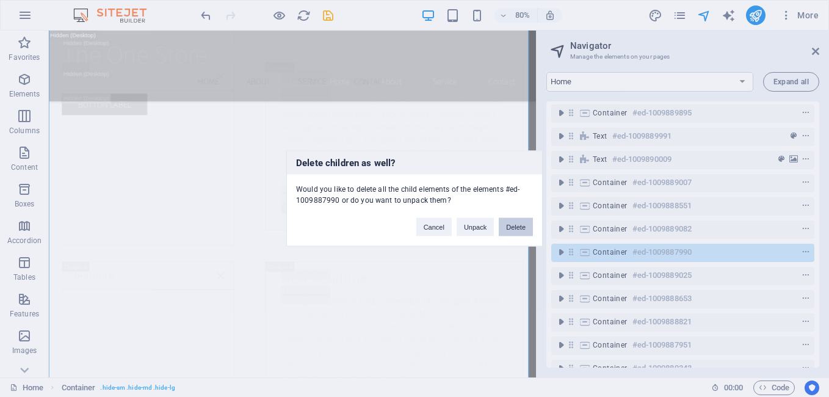
click at [523, 225] on button "Delete" at bounding box center [516, 227] width 34 height 18
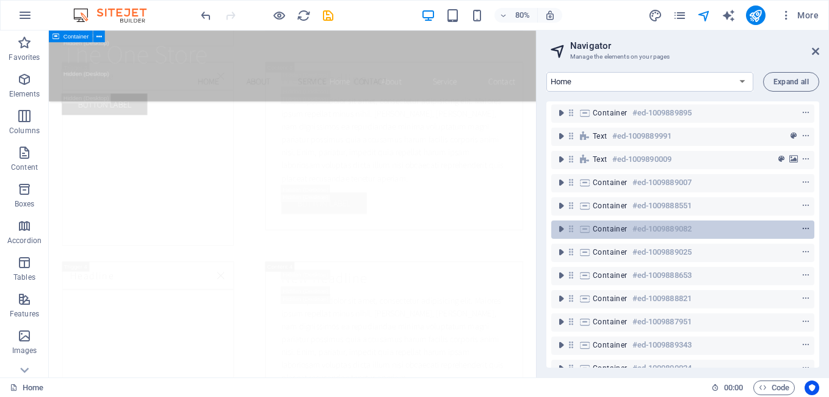
click at [803, 233] on icon "context-menu" at bounding box center [806, 229] width 9 height 9
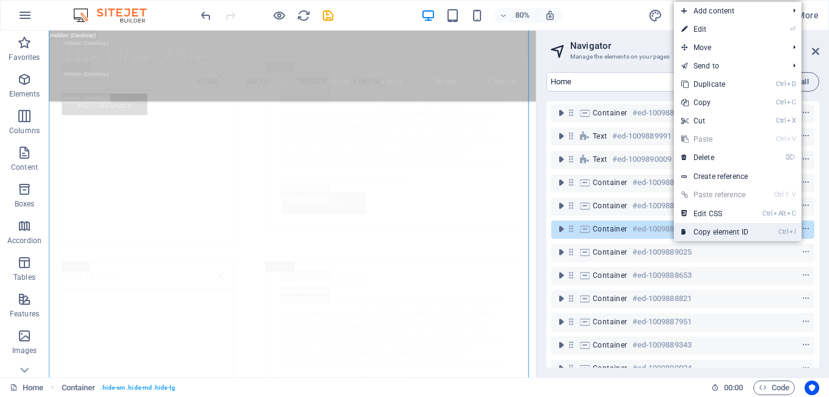
scroll to position [7497, 0]
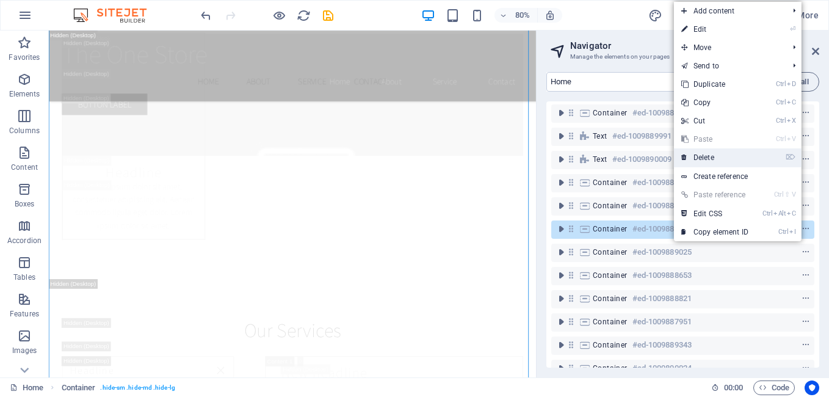
click at [703, 158] on link "⌦ Delete" at bounding box center [715, 157] width 82 height 18
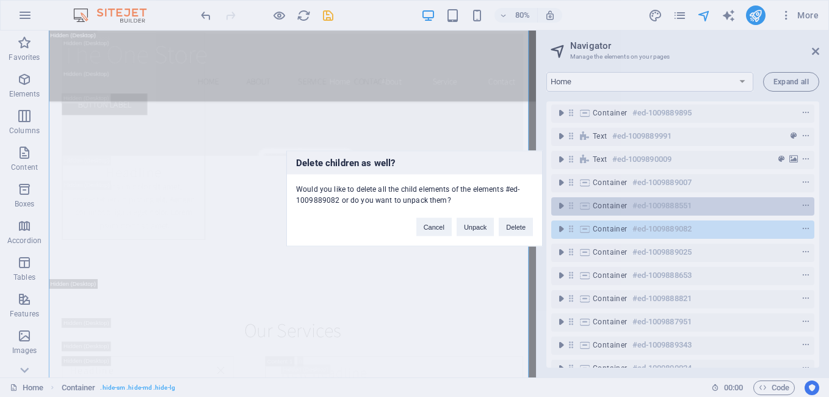
drag, startPoint x: 521, startPoint y: 225, endPoint x: 760, endPoint y: 208, distance: 239.4
click at [521, 226] on button "Delete" at bounding box center [516, 227] width 34 height 18
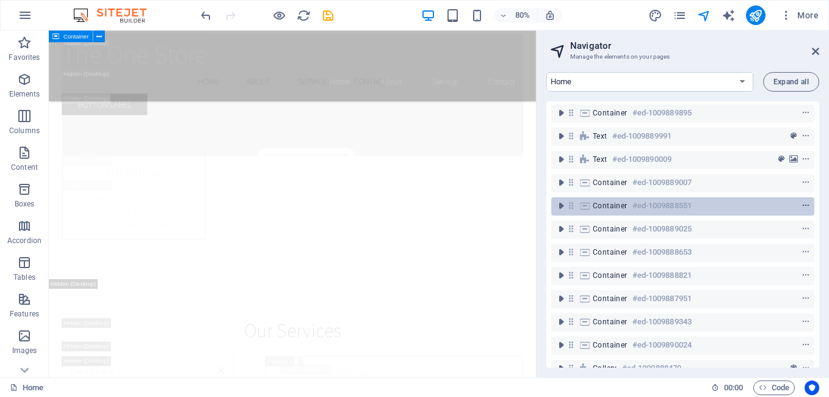
click at [802, 205] on icon "context-menu" at bounding box center [806, 205] width 9 height 9
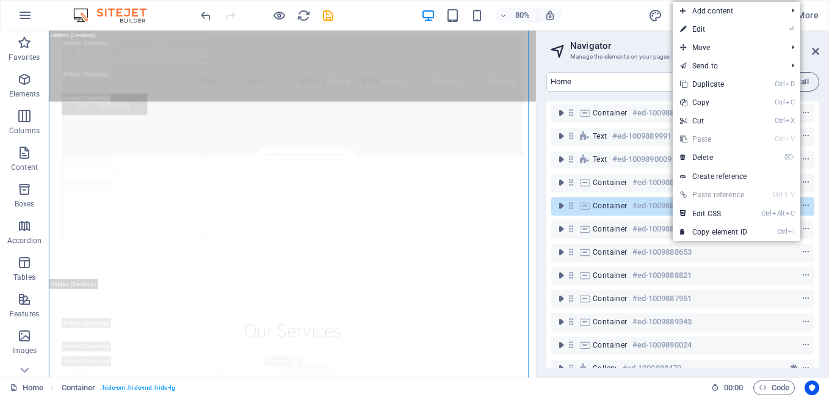
scroll to position [6918, 0]
click at [700, 153] on link "⌦ Delete" at bounding box center [714, 157] width 82 height 18
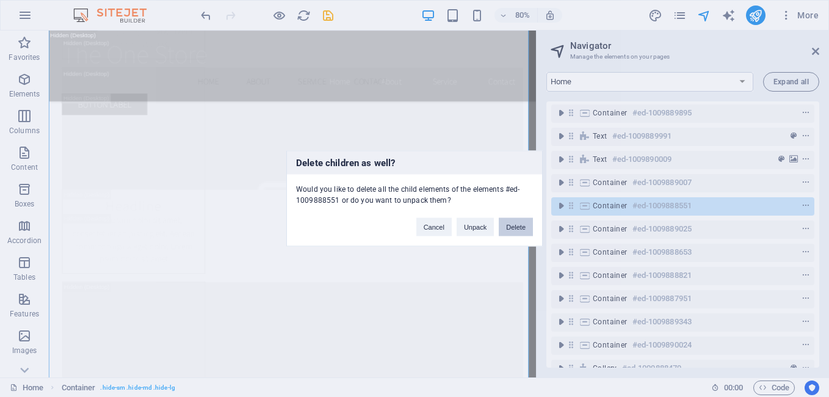
click at [504, 225] on button "Delete" at bounding box center [516, 227] width 34 height 18
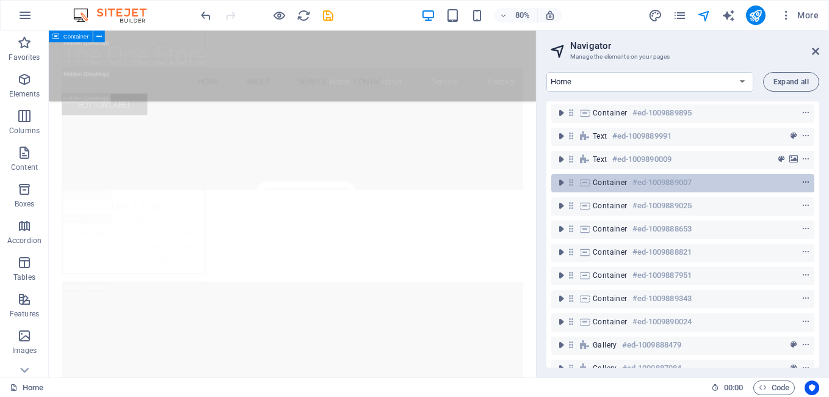
click at [802, 184] on icon "context-menu" at bounding box center [806, 182] width 9 height 9
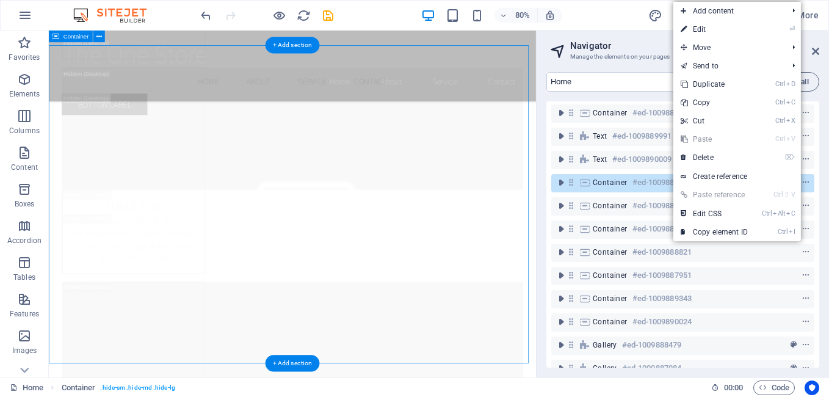
scroll to position [6492, 0]
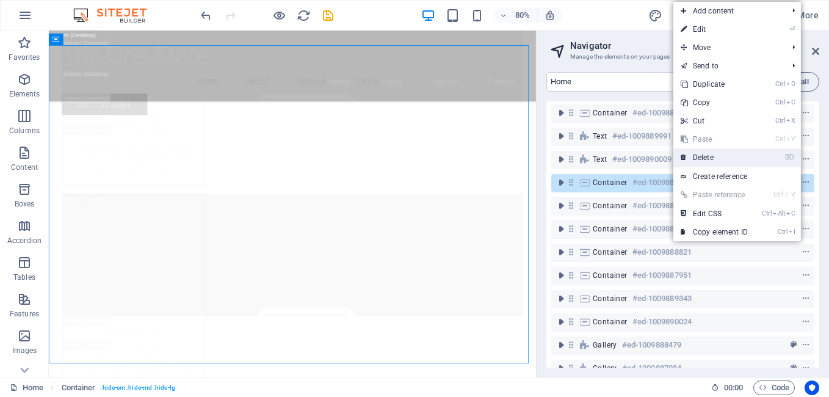
click at [697, 156] on link "⌦ Delete" at bounding box center [714, 157] width 82 height 18
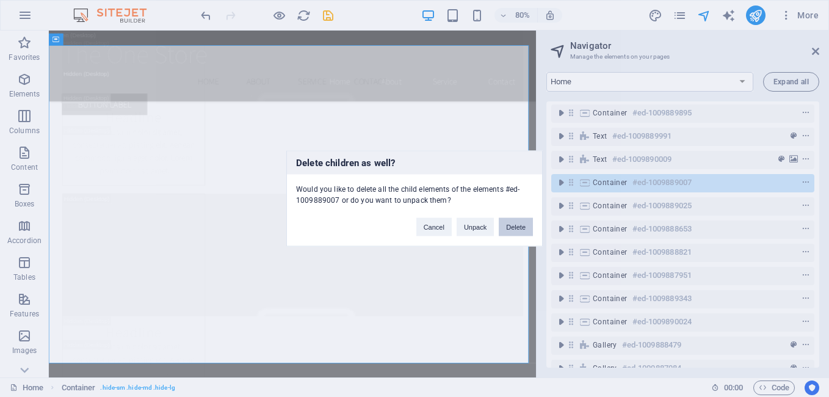
click at [507, 223] on button "Delete" at bounding box center [516, 227] width 34 height 18
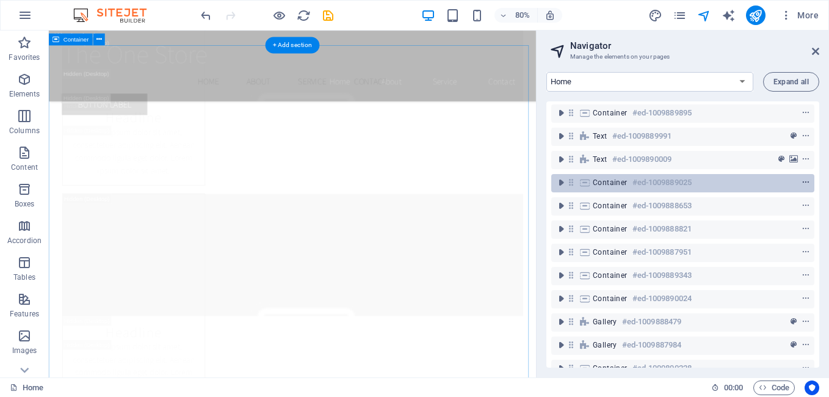
click at [802, 184] on icon "context-menu" at bounding box center [806, 182] width 9 height 9
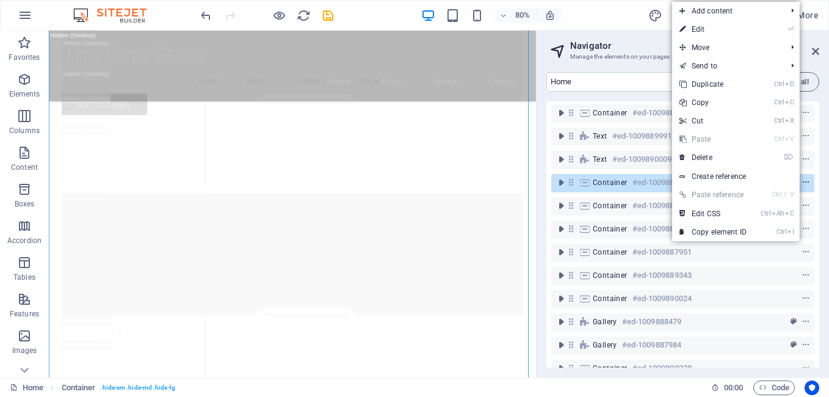
scroll to position [6644, 0]
click at [746, 159] on link "⌦ Delete" at bounding box center [713, 157] width 82 height 18
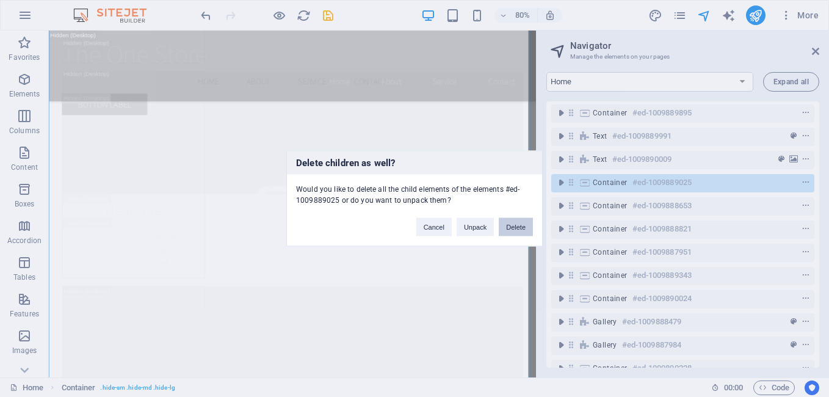
click at [524, 227] on button "Delete" at bounding box center [516, 227] width 34 height 18
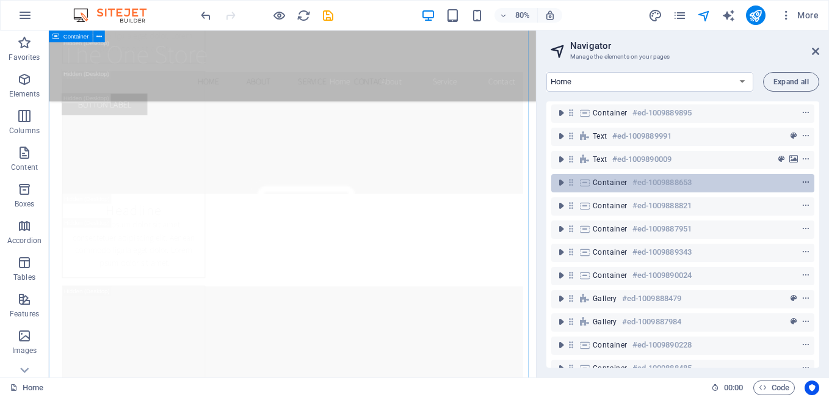
click at [804, 186] on icon "context-menu" at bounding box center [806, 182] width 9 height 9
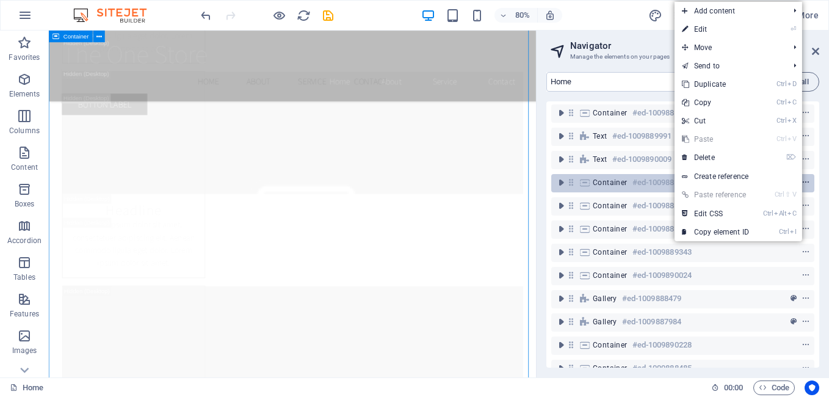
scroll to position [6634, 0]
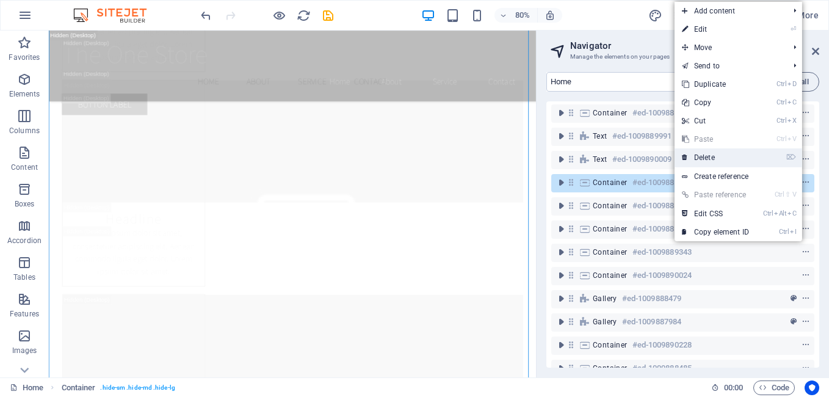
click at [720, 161] on link "⌦ Delete" at bounding box center [716, 157] width 82 height 18
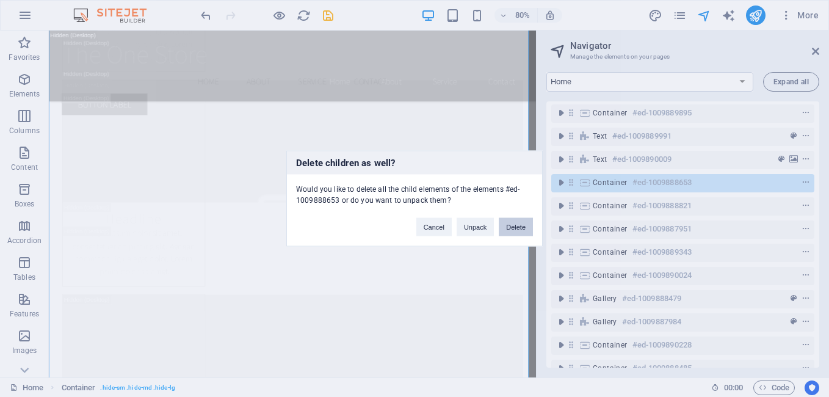
click at [509, 232] on button "Delete" at bounding box center [516, 227] width 34 height 18
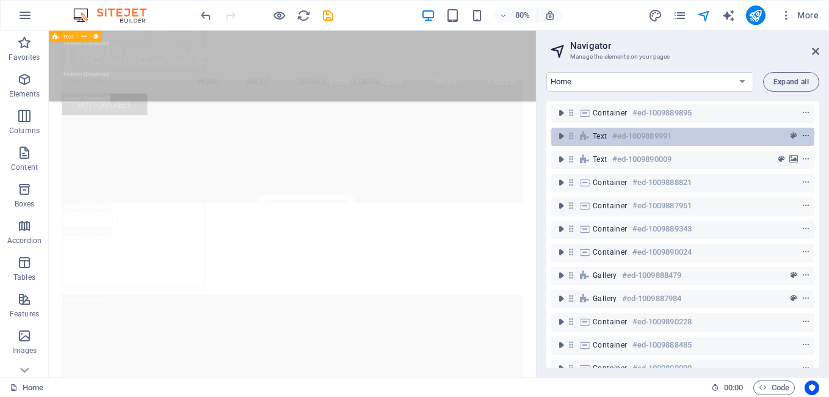
click at [803, 137] on icon "context-menu" at bounding box center [806, 136] width 9 height 9
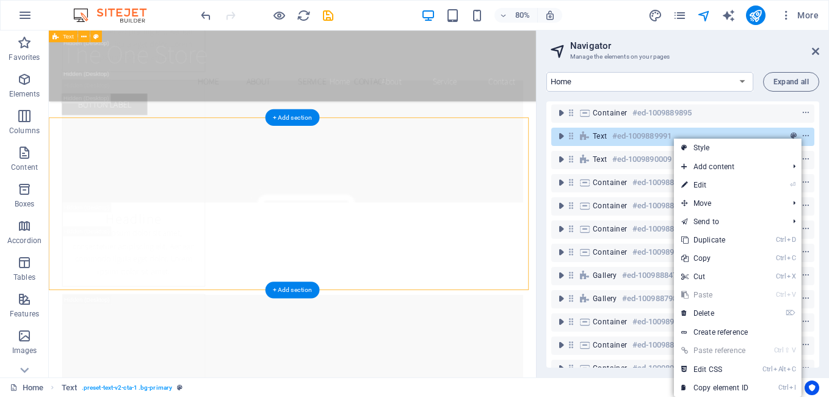
scroll to position [6028, 0]
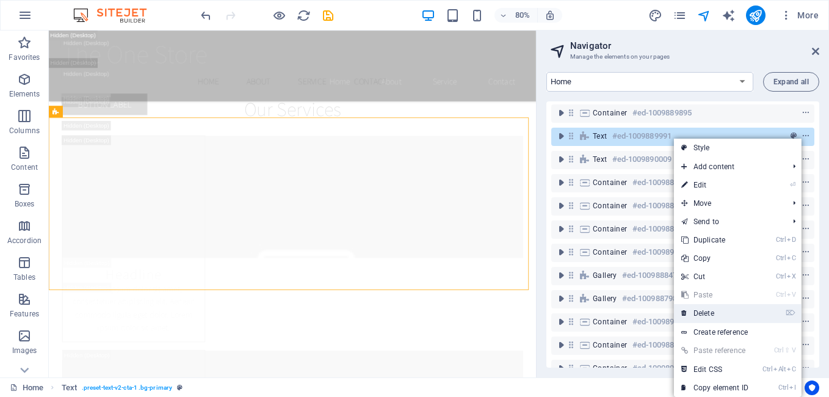
click at [713, 311] on link "⌦ Delete" at bounding box center [715, 313] width 82 height 18
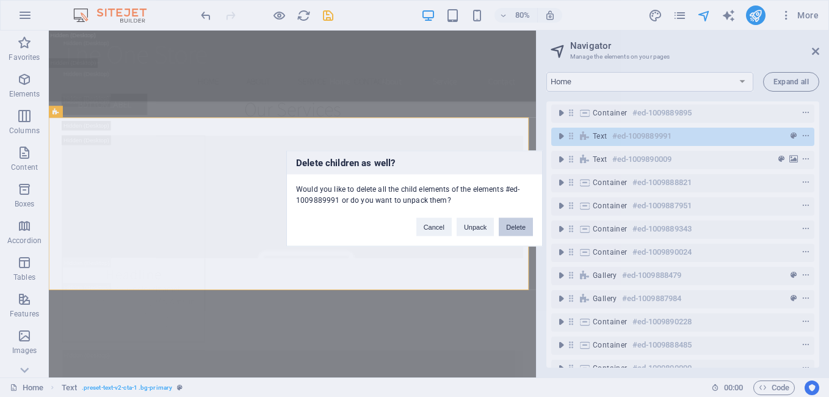
click at [512, 223] on button "Delete" at bounding box center [516, 227] width 34 height 18
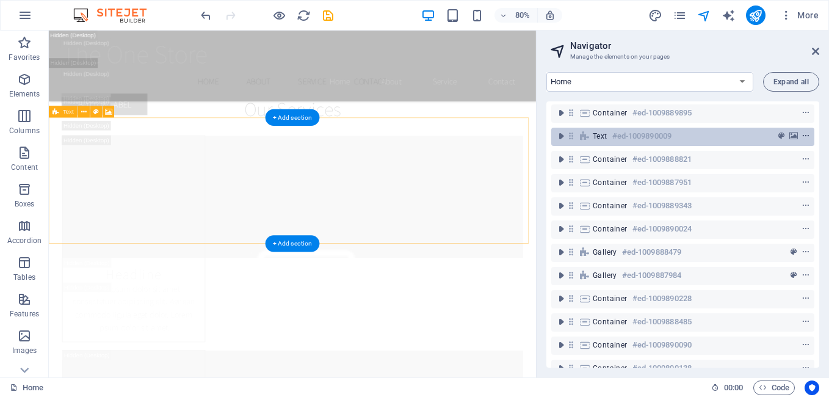
click at [802, 136] on icon "context-menu" at bounding box center [806, 136] width 9 height 9
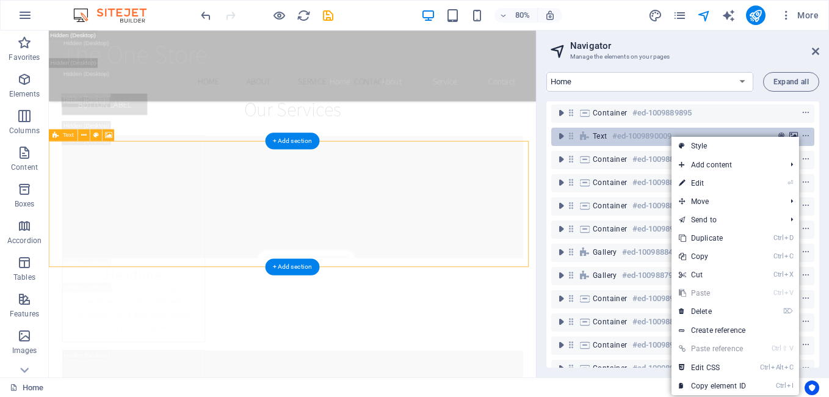
scroll to position [5999, 0]
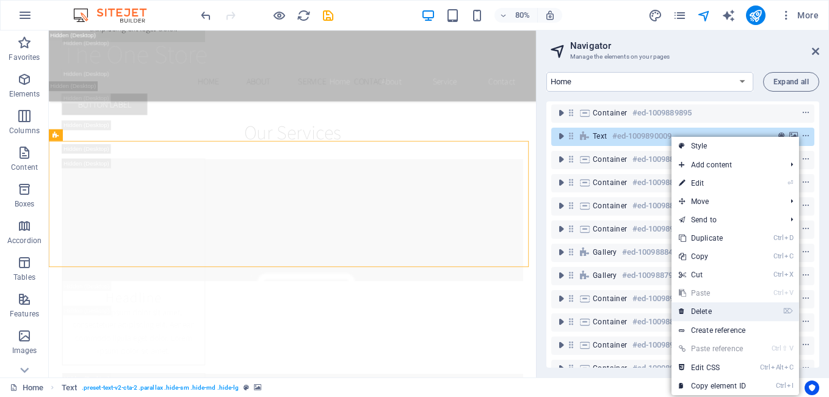
click at [683, 308] on icon at bounding box center [682, 311] width 6 height 18
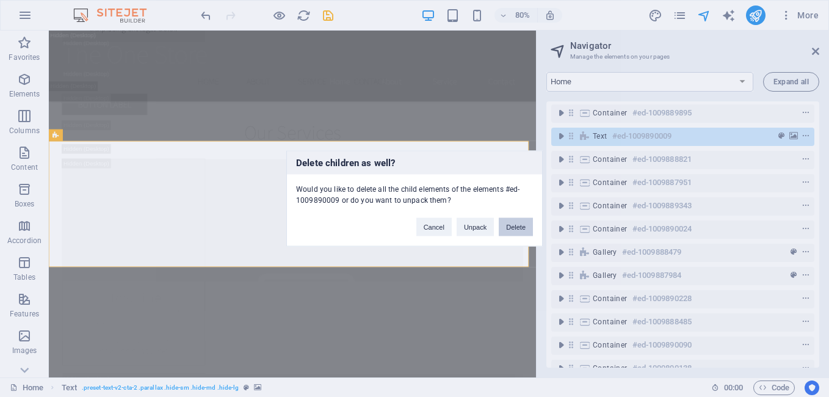
click at [520, 225] on button "Delete" at bounding box center [516, 227] width 34 height 18
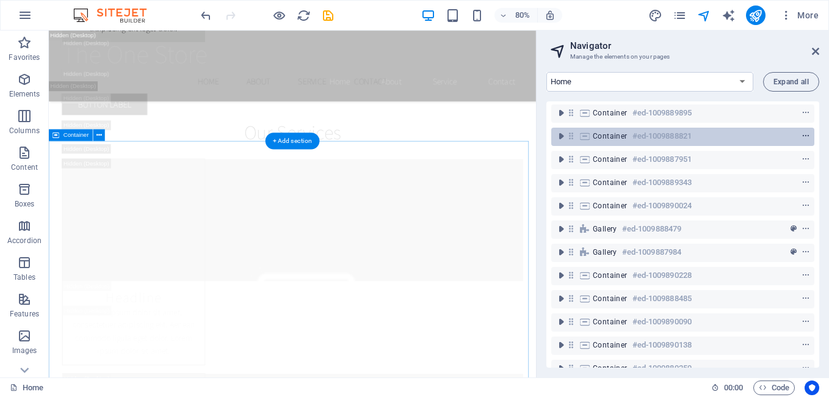
click at [804, 132] on icon "context-menu" at bounding box center [806, 136] width 9 height 9
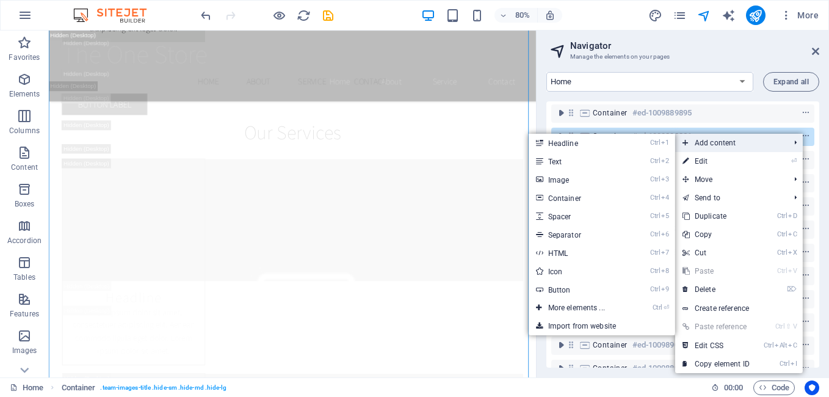
scroll to position [6194, 0]
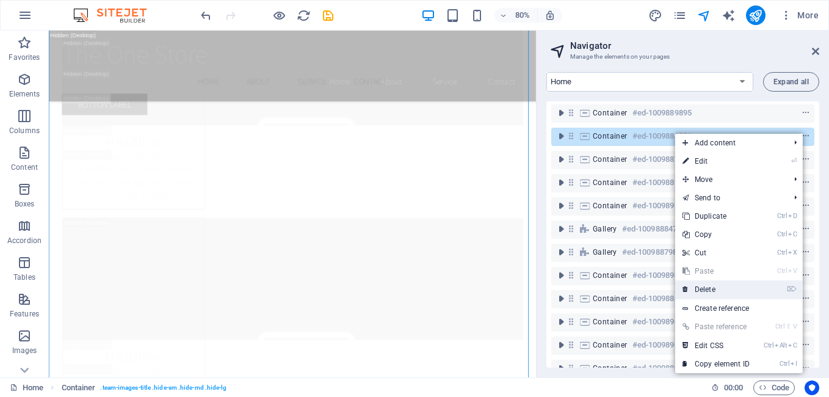
click at [720, 286] on link "⌦ Delete" at bounding box center [716, 289] width 82 height 18
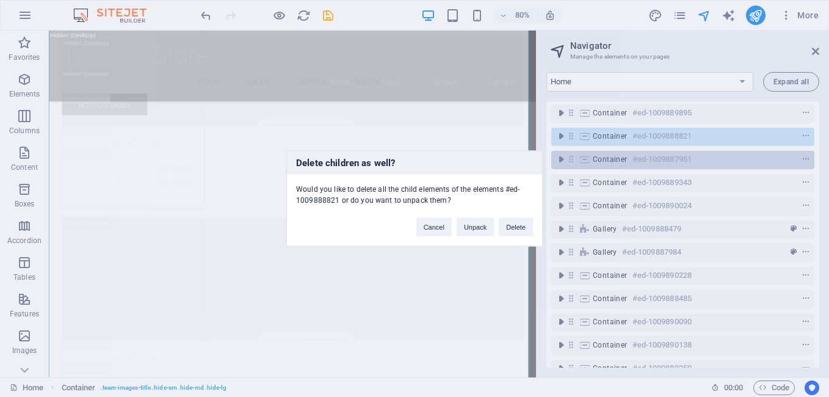
drag, startPoint x: 522, startPoint y: 223, endPoint x: 810, endPoint y: 137, distance: 300.6
click at [522, 223] on button "Delete" at bounding box center [516, 227] width 34 height 18
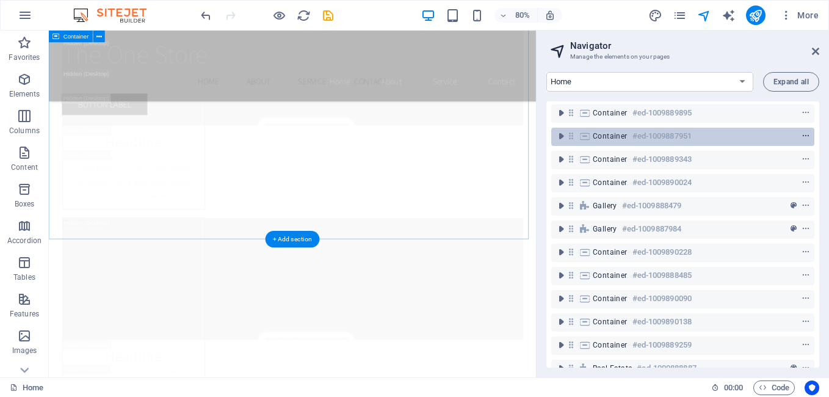
click at [802, 139] on icon "context-menu" at bounding box center [806, 136] width 9 height 9
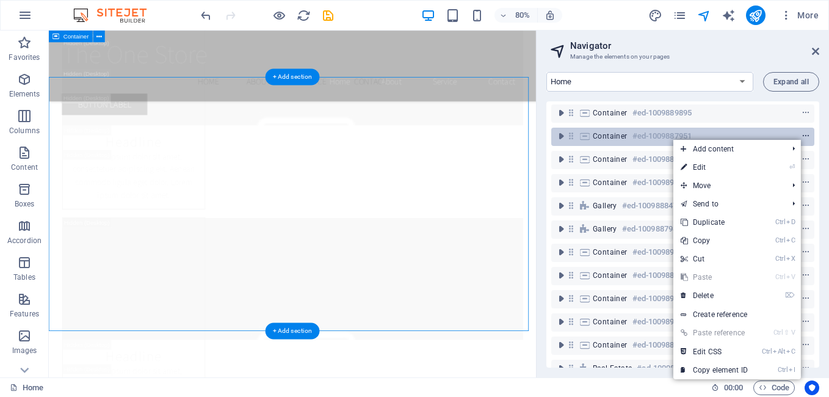
scroll to position [6079, 0]
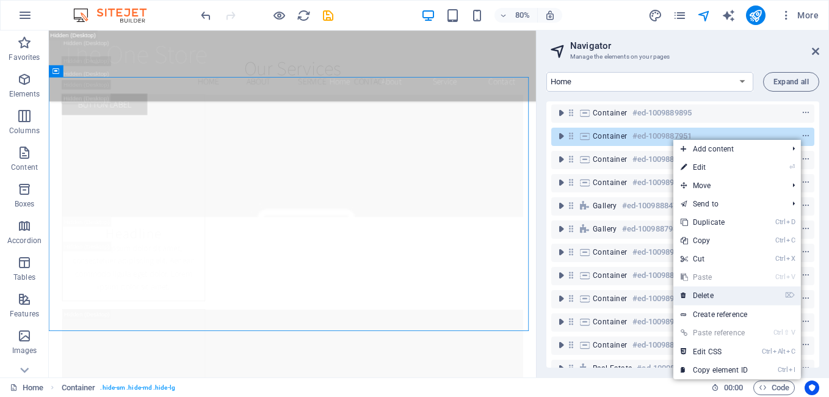
click at [724, 296] on link "⌦ Delete" at bounding box center [714, 295] width 82 height 18
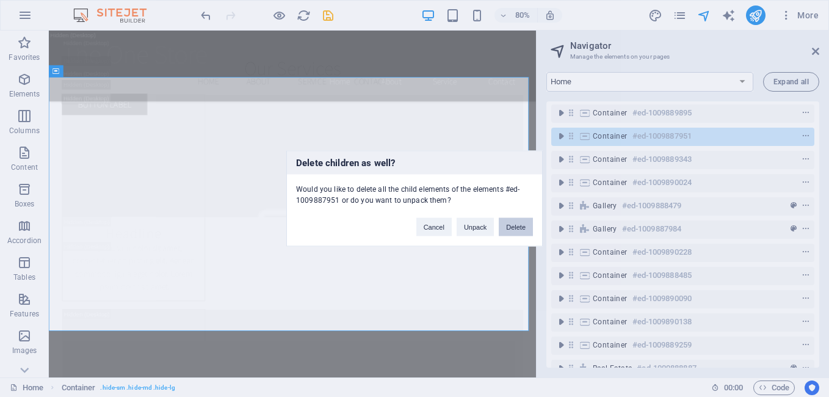
click at [518, 226] on button "Delete" at bounding box center [516, 227] width 34 height 18
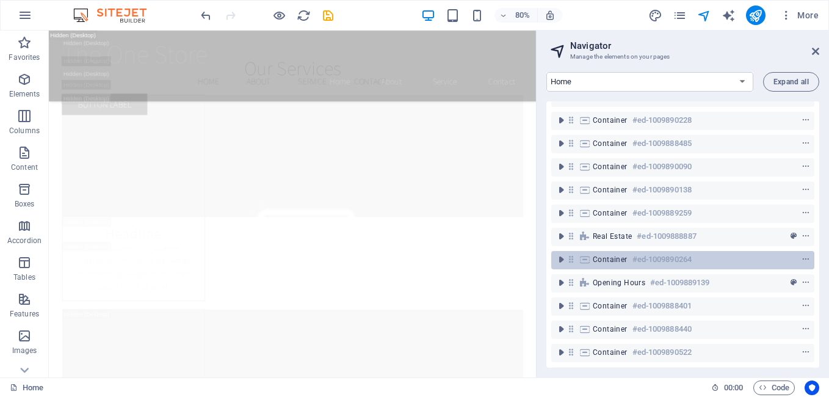
scroll to position [537, 0]
